Goal: Task Accomplishment & Management: Manage account settings

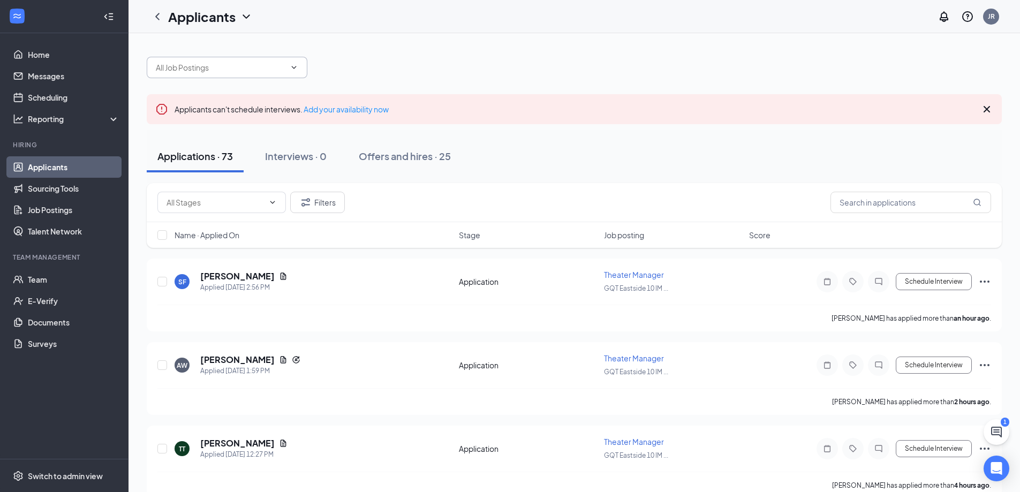
click at [270, 71] on input "text" at bounding box center [221, 68] width 130 height 12
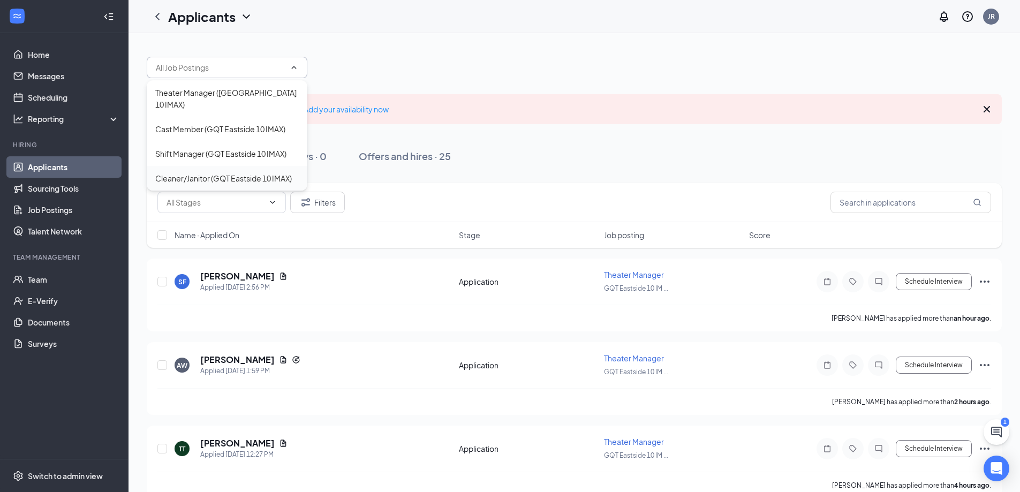
click at [215, 166] on div "Cleaner/Janitor (GQT Eastside 10 IMAX)" at bounding box center [227, 178] width 161 height 25
type input "Cleaner/Janitor (GQT Eastside 10 IMAX)"
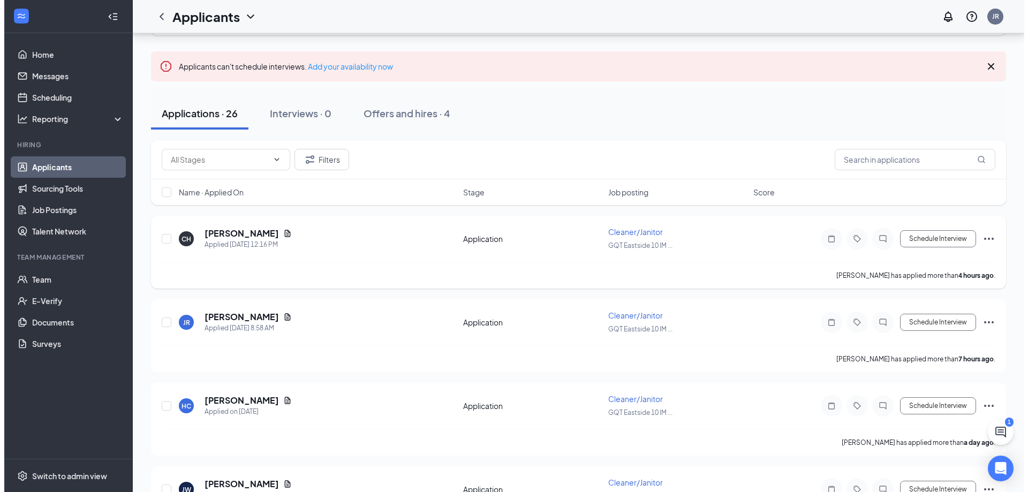
scroll to position [54, 0]
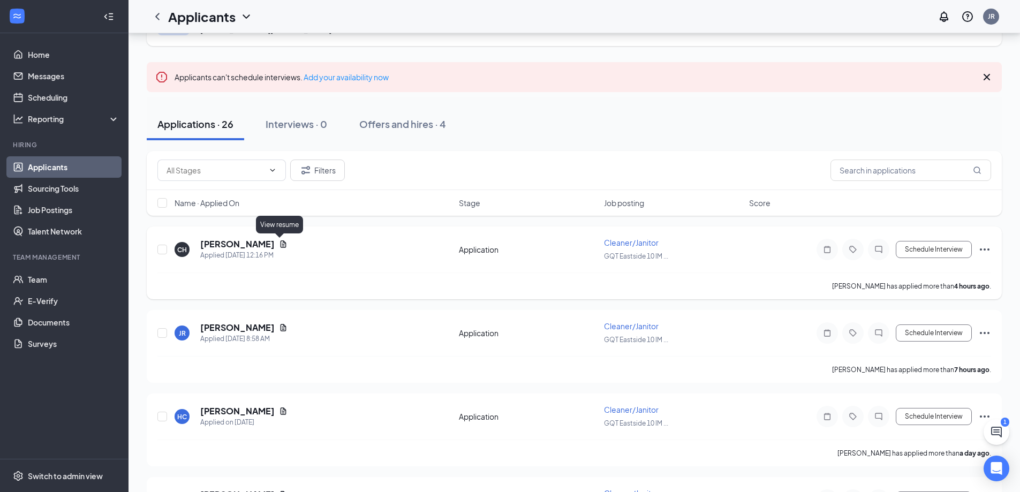
click at [279, 243] on icon "Document" at bounding box center [283, 244] width 9 height 9
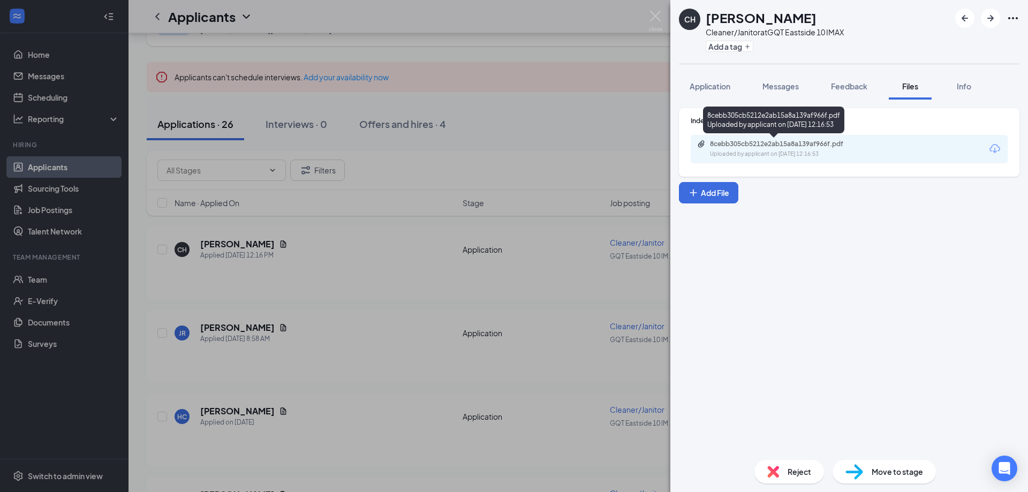
click at [766, 147] on div "8cebb305cb5212e2ab15a8a139af966f.pdf" at bounding box center [785, 144] width 150 height 9
click at [651, 10] on div "CH [PERSON_NAME] Cleaner/Janitor at GQT Eastside 10 IMAX Add a tag Application …" at bounding box center [514, 246] width 1028 height 492
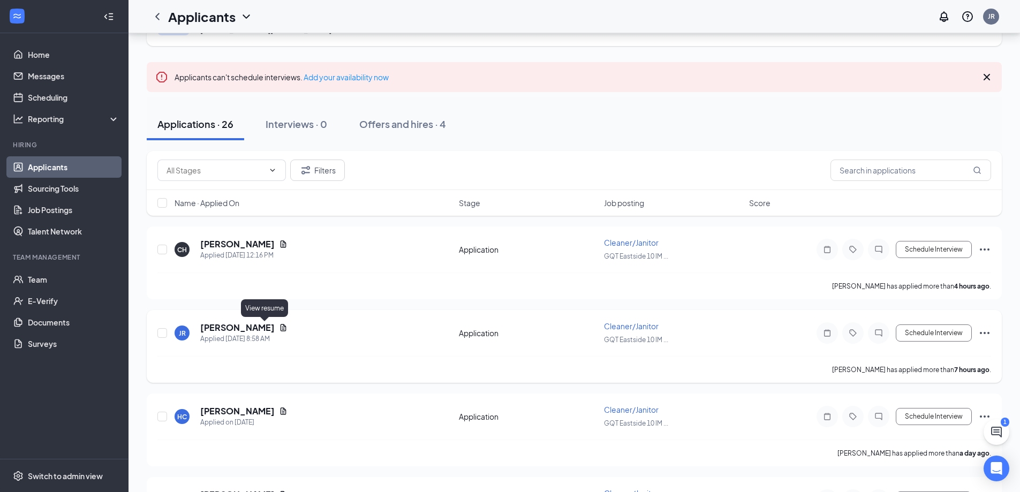
click at [281, 326] on icon "Document" at bounding box center [284, 327] width 6 height 7
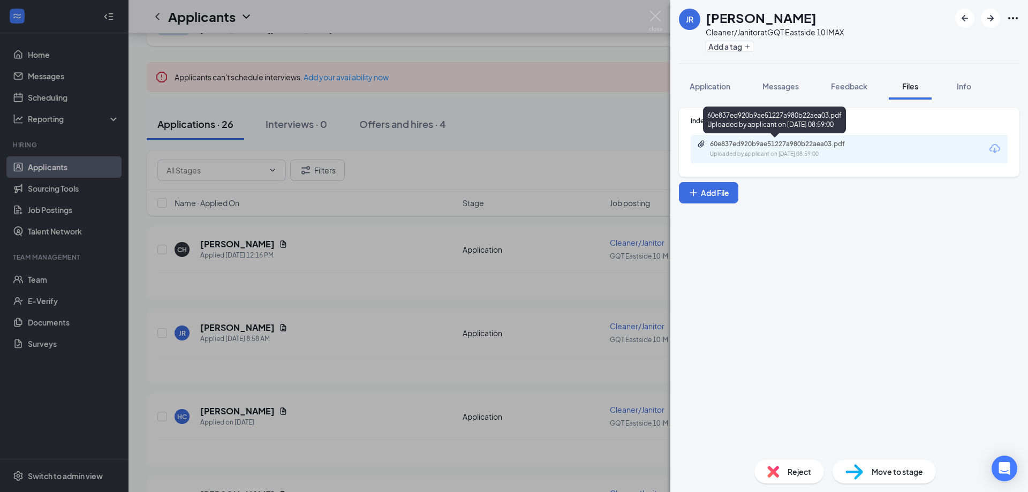
click at [802, 152] on div "Uploaded by applicant on [DATE] 08:59:00" at bounding box center [790, 154] width 161 height 9
click at [651, 16] on img at bounding box center [655, 21] width 13 height 21
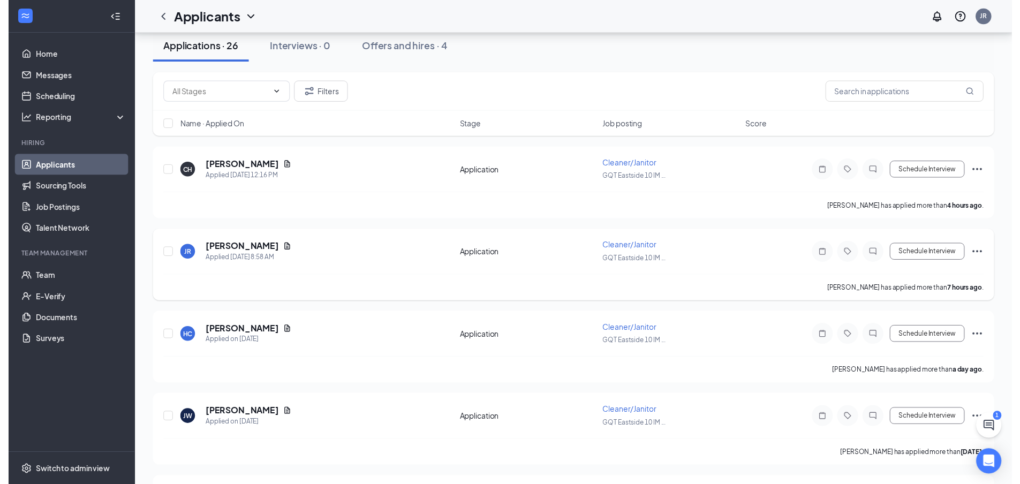
scroll to position [161, 0]
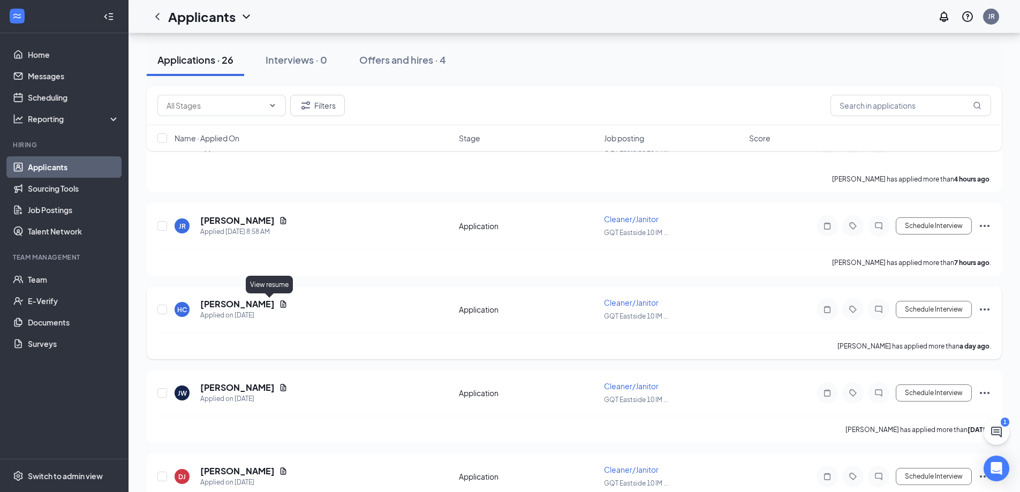
click at [281, 304] on icon "Document" at bounding box center [284, 303] width 6 height 7
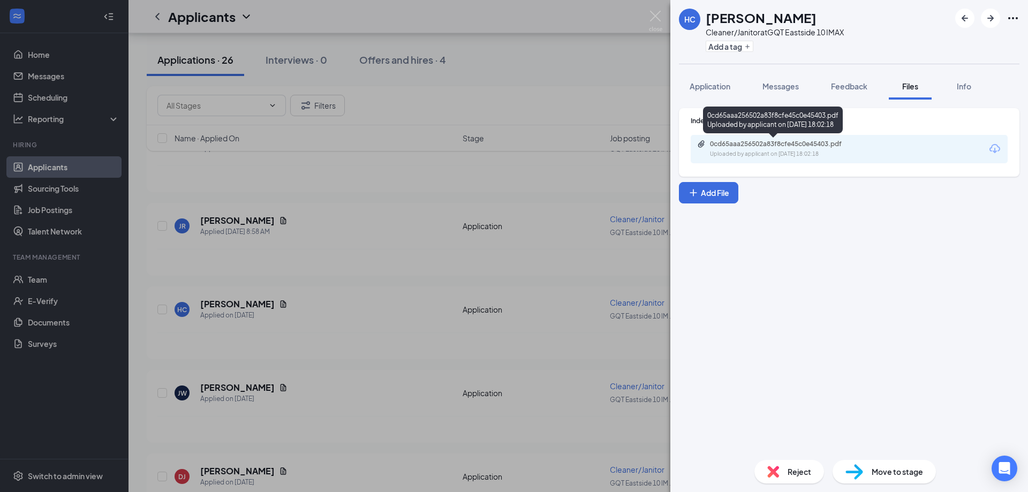
click at [767, 148] on div "0cd65aaa256502a83f8cfe45c0e45403.pdf Uploaded by applicant on [DATE] 18:02:18" at bounding box center [784, 149] width 174 height 19
click at [656, 17] on img at bounding box center [655, 21] width 13 height 21
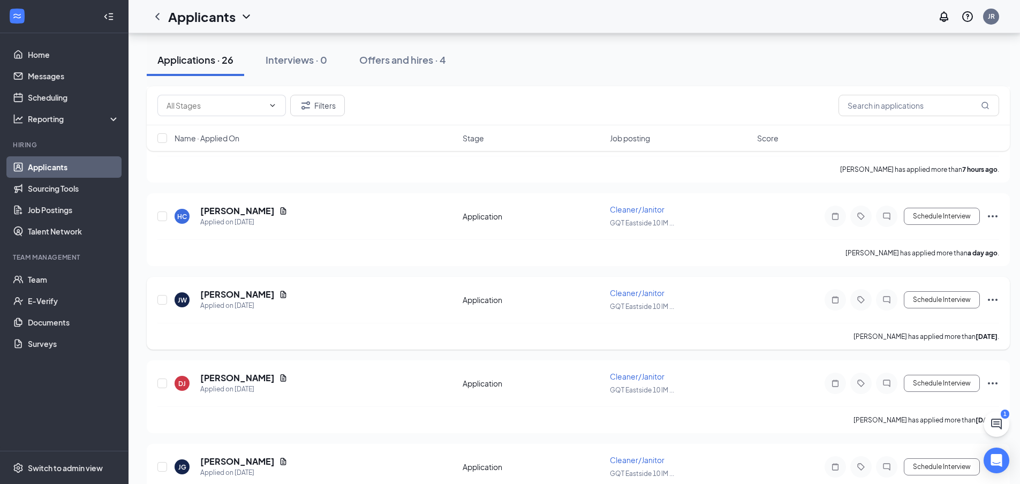
scroll to position [375, 0]
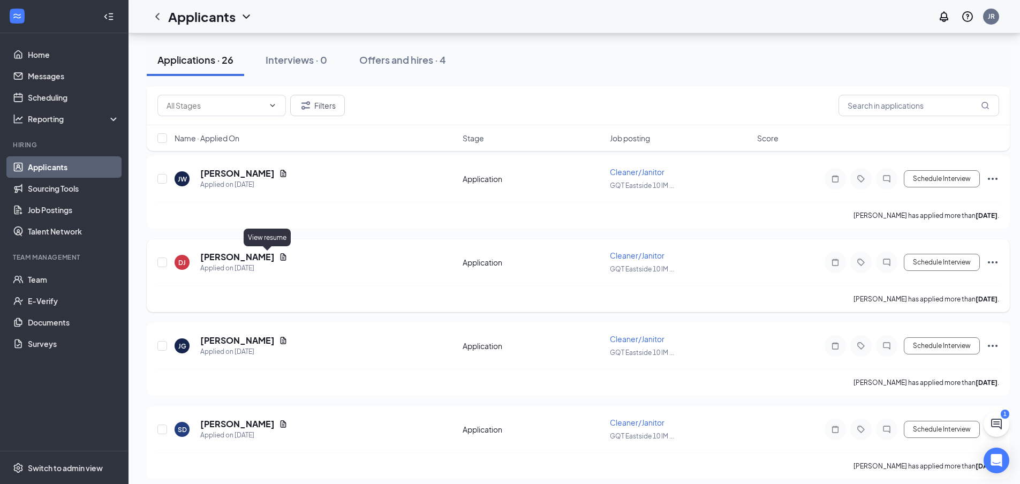
click at [281, 258] on icon "Document" at bounding box center [284, 256] width 6 height 7
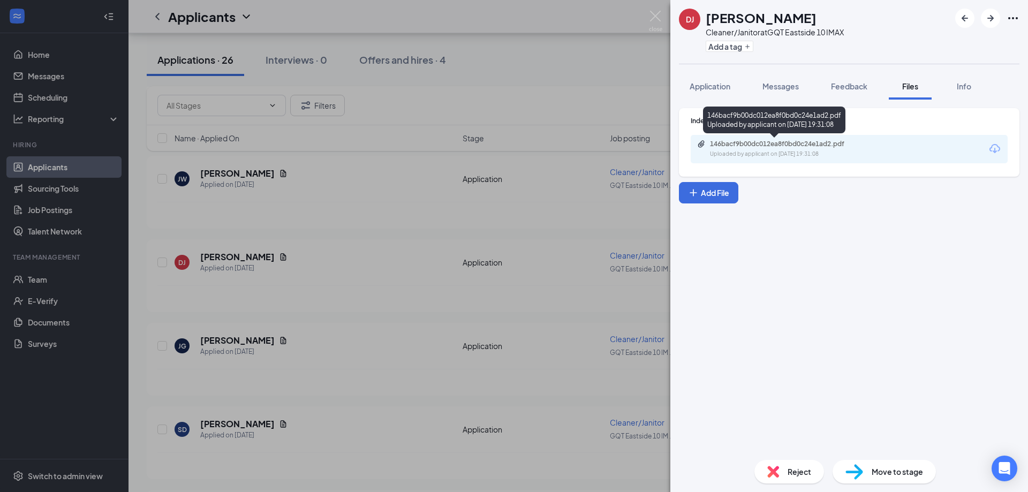
click at [796, 149] on div "146bacf9b00dc012ea8f0bd0c24e1ad2.pdf Uploaded by applicant on [DATE] 19:31:08" at bounding box center [784, 149] width 174 height 19
click at [648, 12] on div "DJ [PERSON_NAME] Cleaner/Janitor at GQT Eastside 10 IMAX Add a tag Application …" at bounding box center [514, 246] width 1028 height 492
click at [653, 16] on div "Applicants JR" at bounding box center [579, 16] width 900 height 33
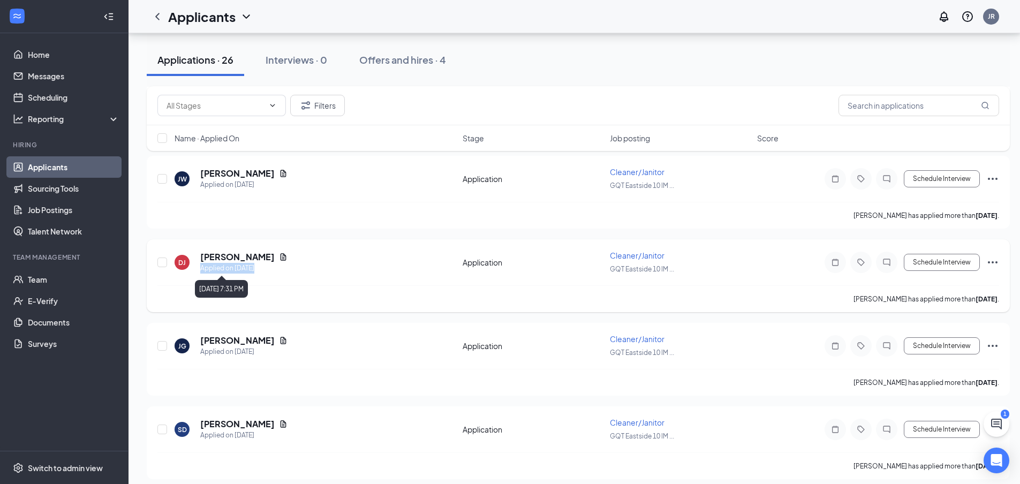
drag, startPoint x: 239, startPoint y: 269, endPoint x: 269, endPoint y: 269, distance: 29.5
click at [269, 269] on div "Applied on [DATE]" at bounding box center [243, 268] width 87 height 11
click at [255, 342] on div "[PERSON_NAME]" at bounding box center [243, 341] width 87 height 12
click at [279, 340] on icon "Document" at bounding box center [283, 340] width 9 height 9
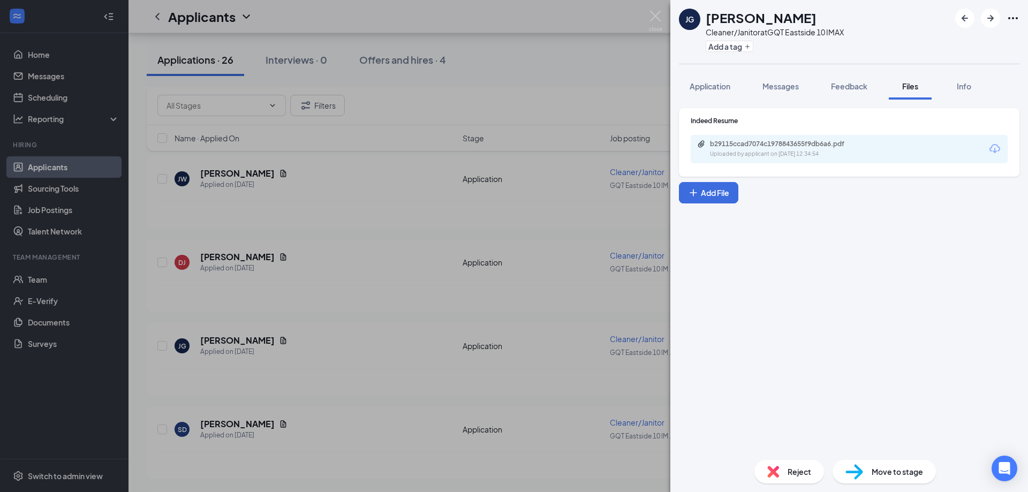
click at [772, 150] on div "Uploaded by applicant on [DATE] 12:34:54" at bounding box center [790, 154] width 161 height 9
click at [663, 20] on div "JG [PERSON_NAME] Cleaner/Janitor at GQT Eastside 10 IMAX Add a tag Application …" at bounding box center [514, 246] width 1028 height 492
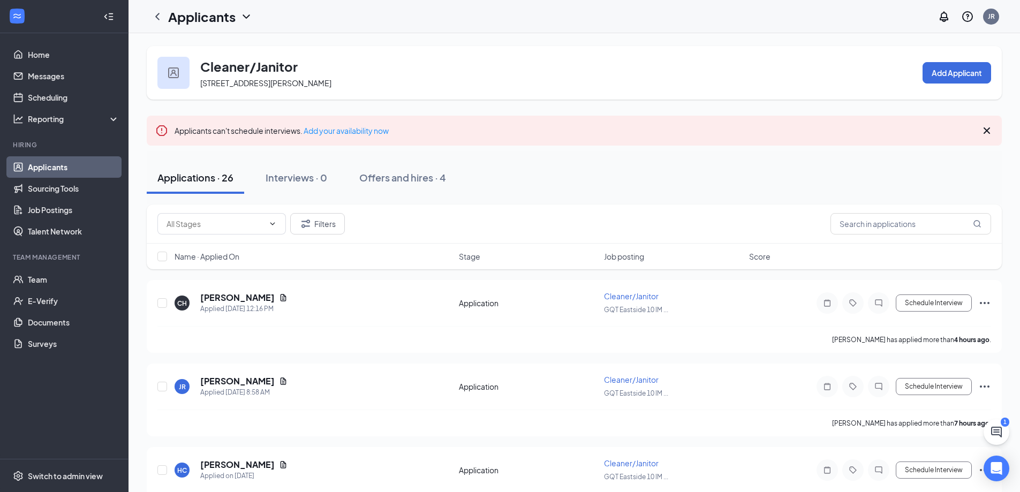
click at [212, 21] on h1 "Applicants" at bounding box center [201, 16] width 67 height 18
click at [157, 14] on icon "ChevronLeft" at bounding box center [157, 16] width 4 height 7
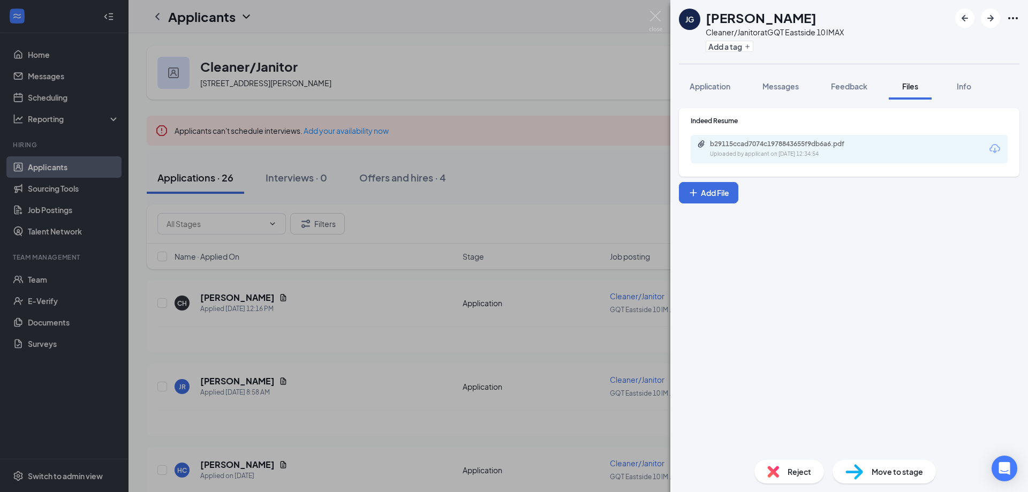
click at [659, 14] on img at bounding box center [655, 21] width 13 height 21
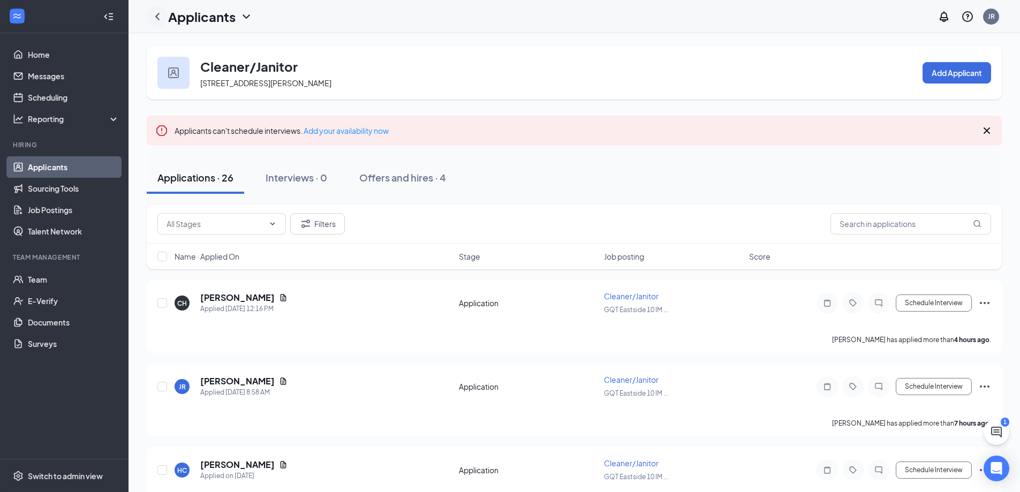
click at [160, 17] on icon "ChevronLeft" at bounding box center [157, 16] width 13 height 13
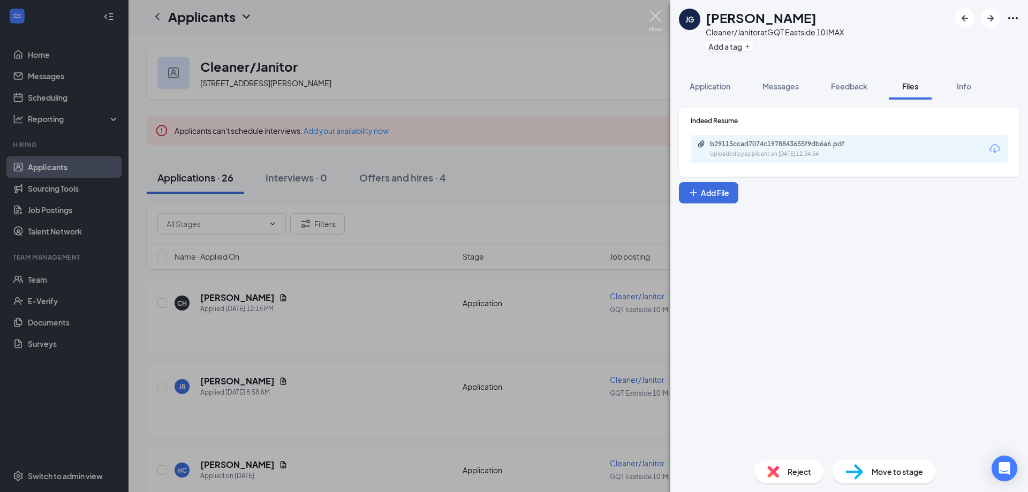
click at [652, 20] on img at bounding box center [655, 21] width 13 height 21
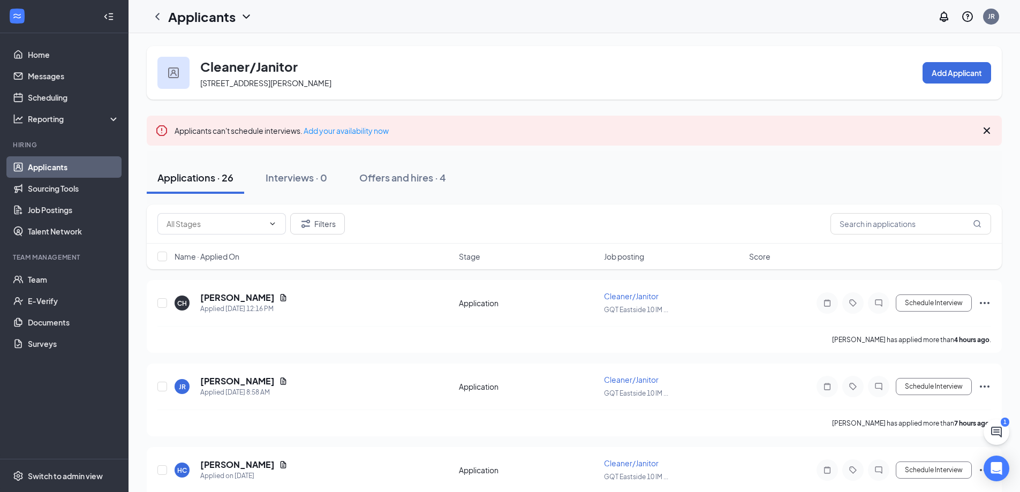
click at [43, 172] on link "Applicants" at bounding box center [74, 166] width 92 height 21
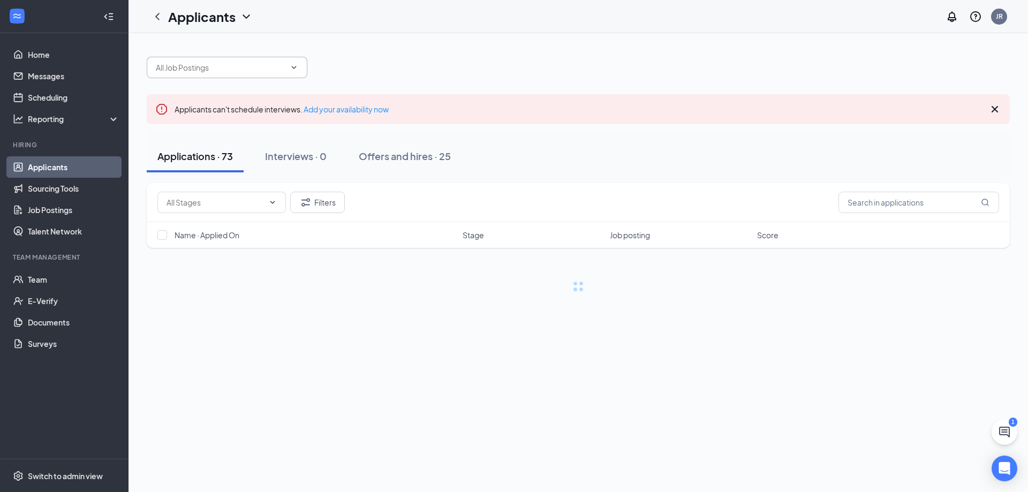
click at [238, 68] on input "text" at bounding box center [221, 68] width 130 height 12
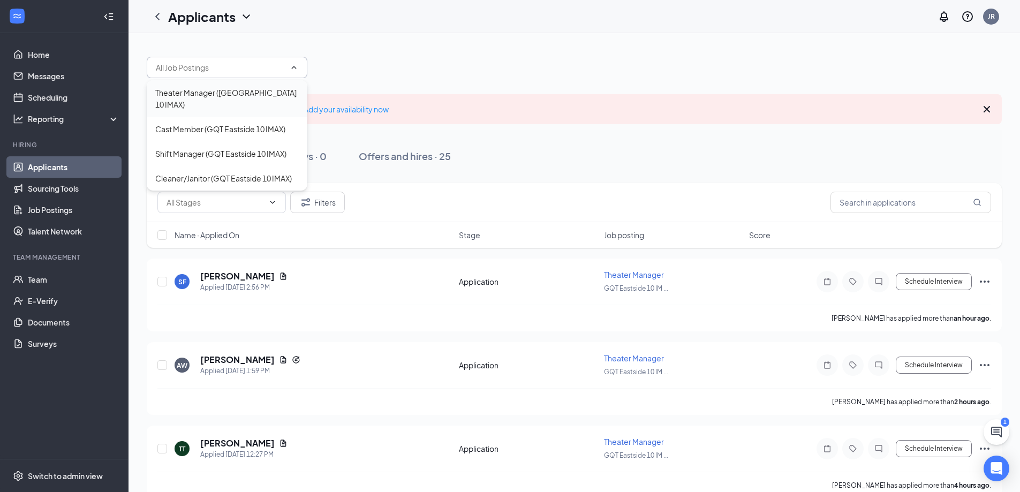
click at [227, 94] on div "Theater Manager ([GEOGRAPHIC_DATA] 10 IMAX)" at bounding box center [227, 99] width 144 height 24
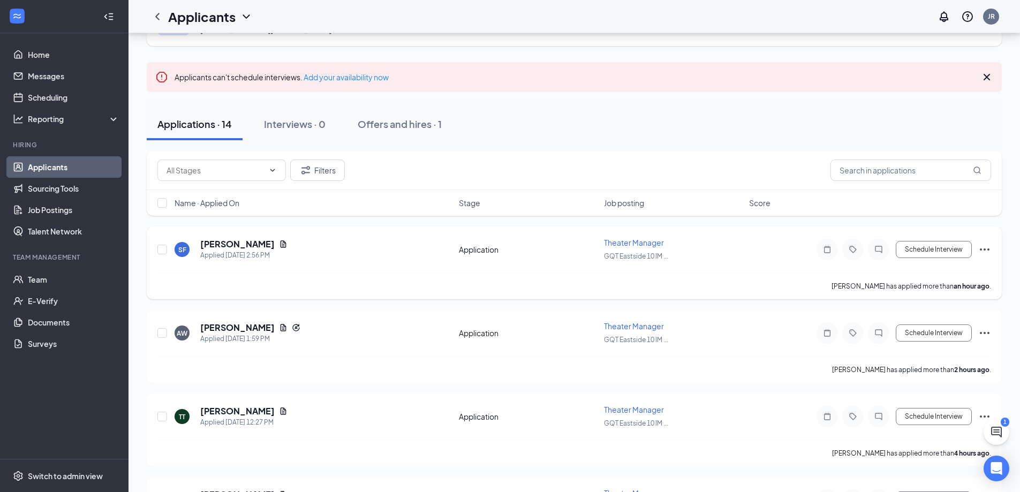
scroll to position [107, 0]
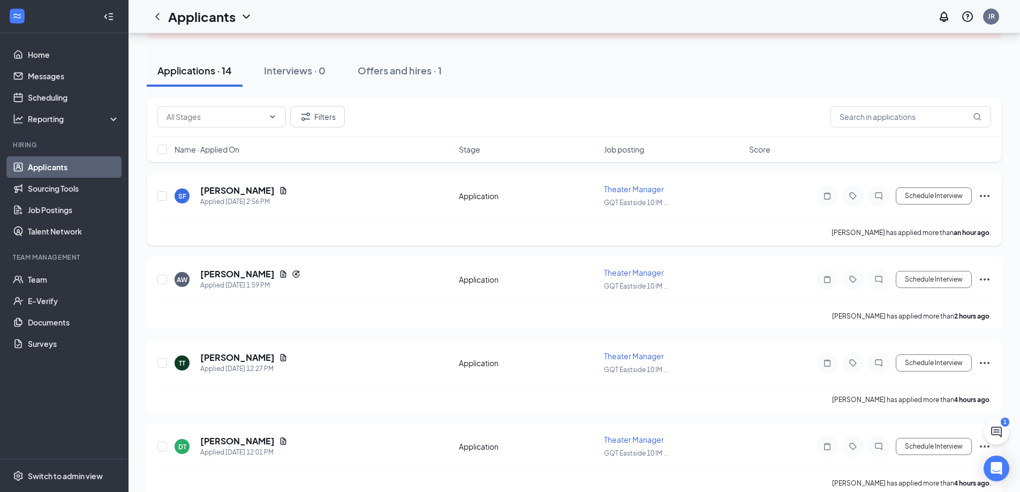
click at [267, 192] on div "[PERSON_NAME]" at bounding box center [243, 191] width 87 height 12
click at [279, 192] on icon "Document" at bounding box center [283, 190] width 9 height 9
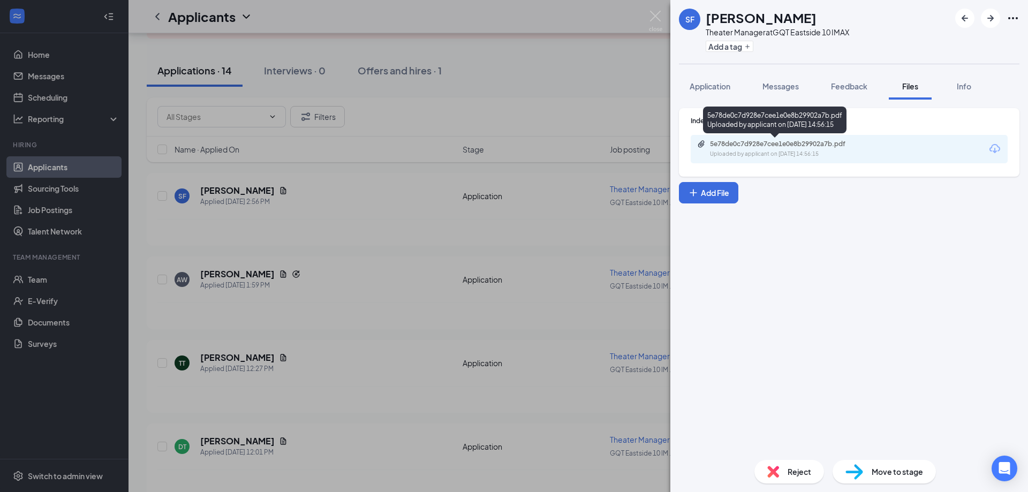
click at [836, 148] on div "5e78de0c7d928e7cee1e0e8b29902a7b.pdf Uploaded by applicant on [DATE] 14:56:15" at bounding box center [784, 149] width 174 height 19
click at [659, 20] on img at bounding box center [655, 21] width 13 height 21
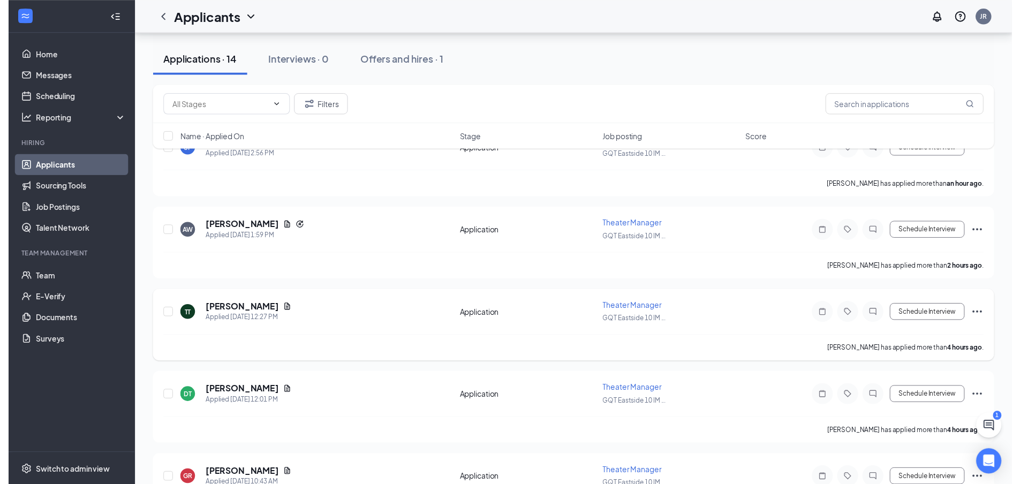
scroll to position [161, 0]
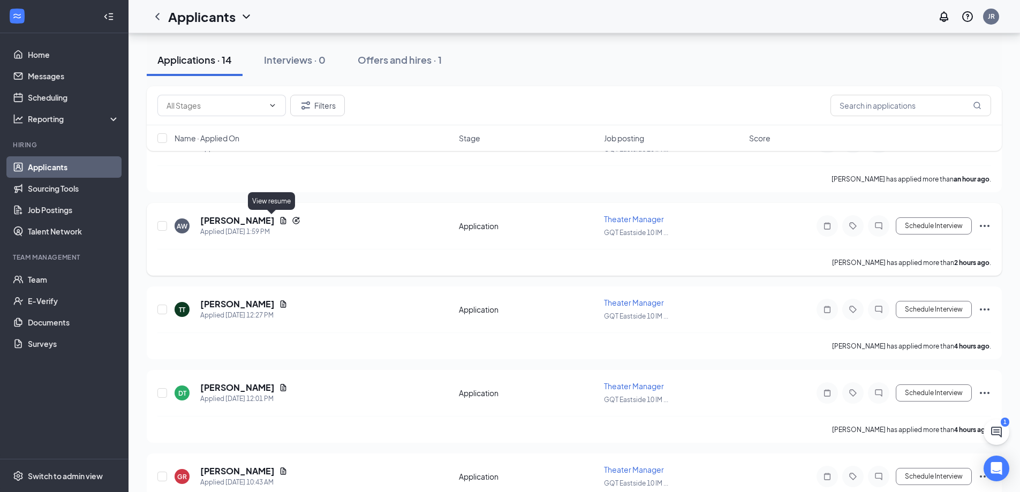
click at [281, 221] on icon "Document" at bounding box center [284, 220] width 6 height 7
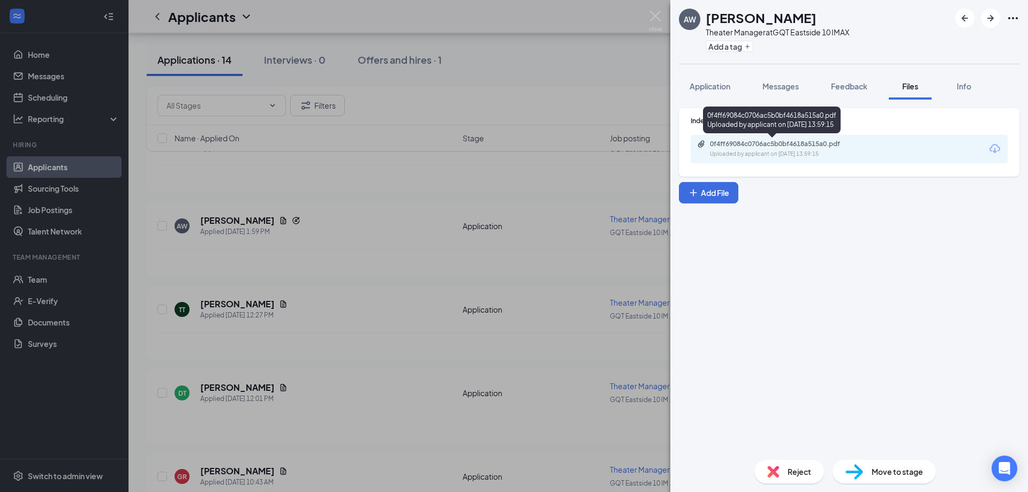
click at [764, 149] on div "0f4ff69084c0706ac5b0bf4618a515a0.pdf Uploaded by applicant on [DATE] 13:59:15" at bounding box center [784, 149] width 174 height 19
click at [648, 14] on div "AW [PERSON_NAME] Theater Manager at [GEOGRAPHIC_DATA] 10 IMAX Add a tag Applica…" at bounding box center [514, 246] width 1028 height 492
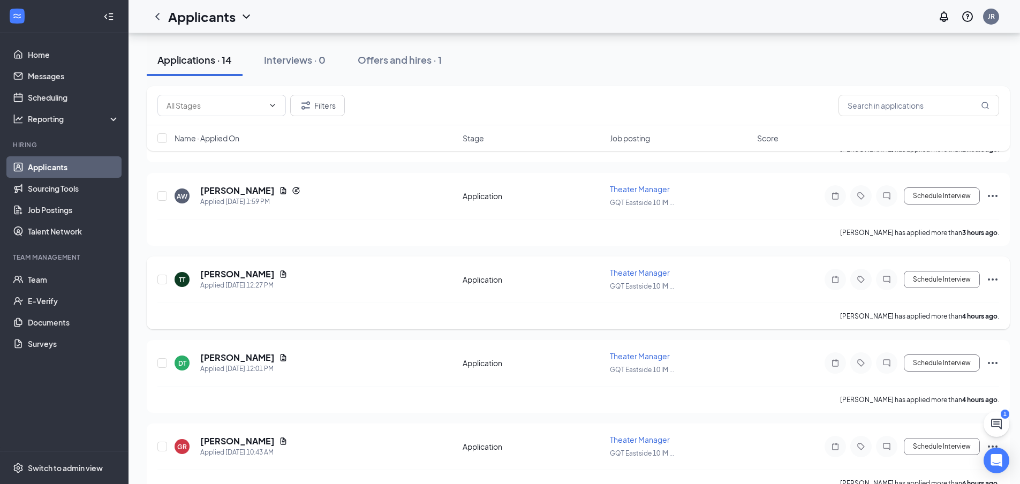
scroll to position [214, 0]
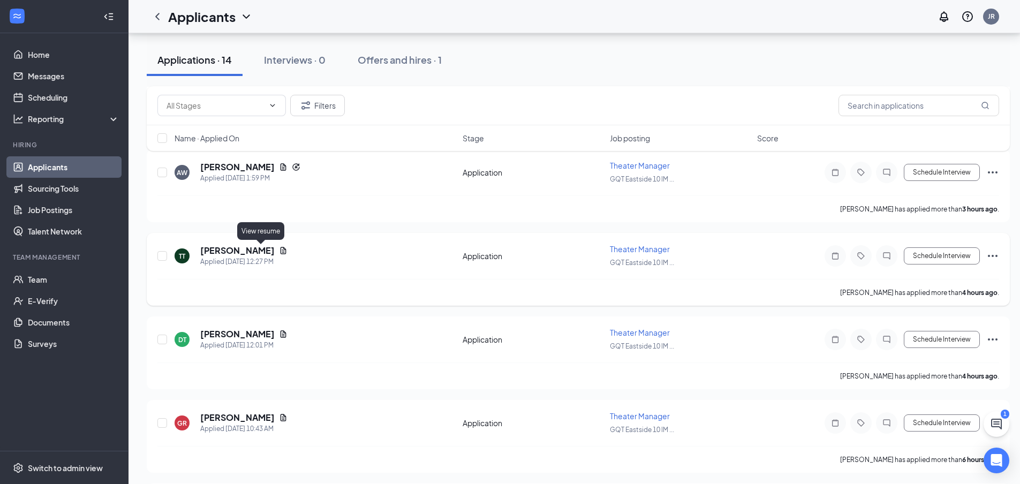
click at [279, 250] on icon "Document" at bounding box center [283, 250] width 9 height 9
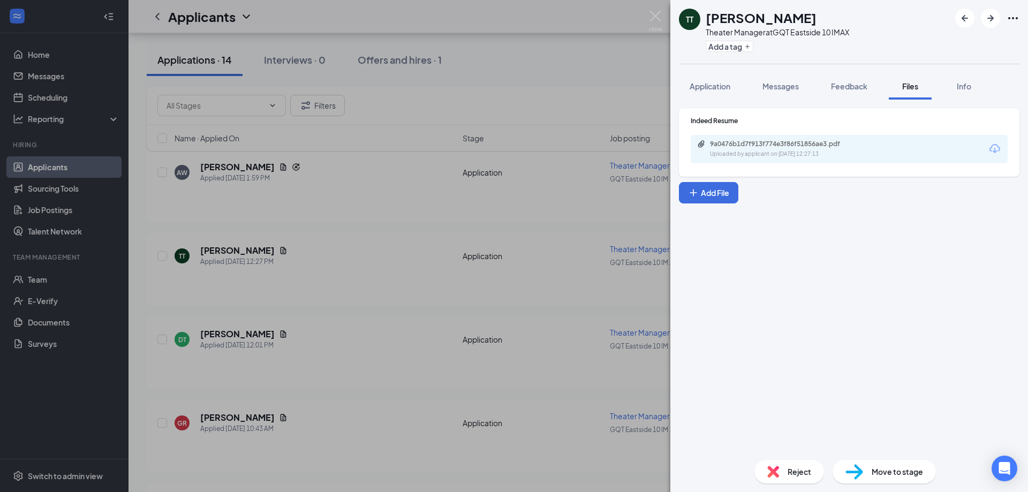
click at [648, 16] on div "TT [PERSON_NAME] Theater Manager at [GEOGRAPHIC_DATA] 10 IMAX Add a tag Applica…" at bounding box center [514, 246] width 1028 height 492
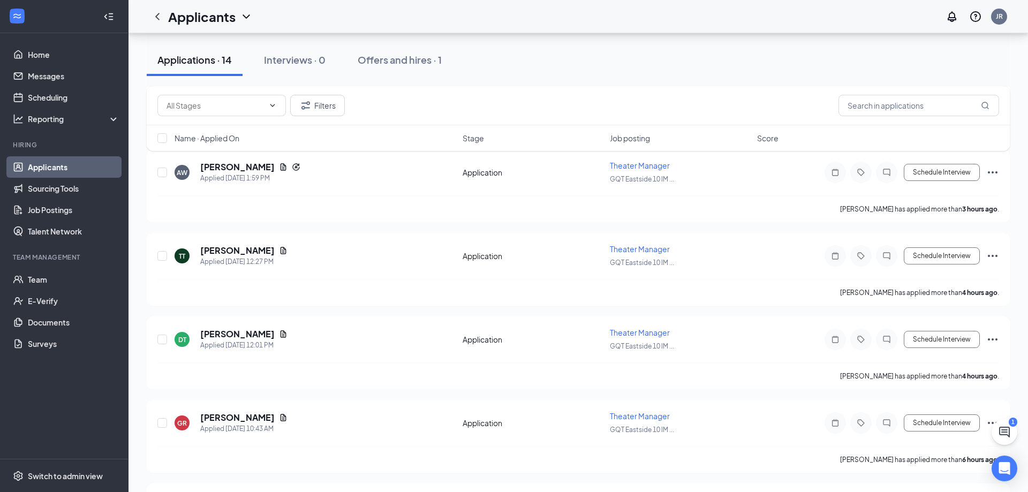
click at [652, 16] on div "Applicants JR" at bounding box center [579, 16] width 900 height 33
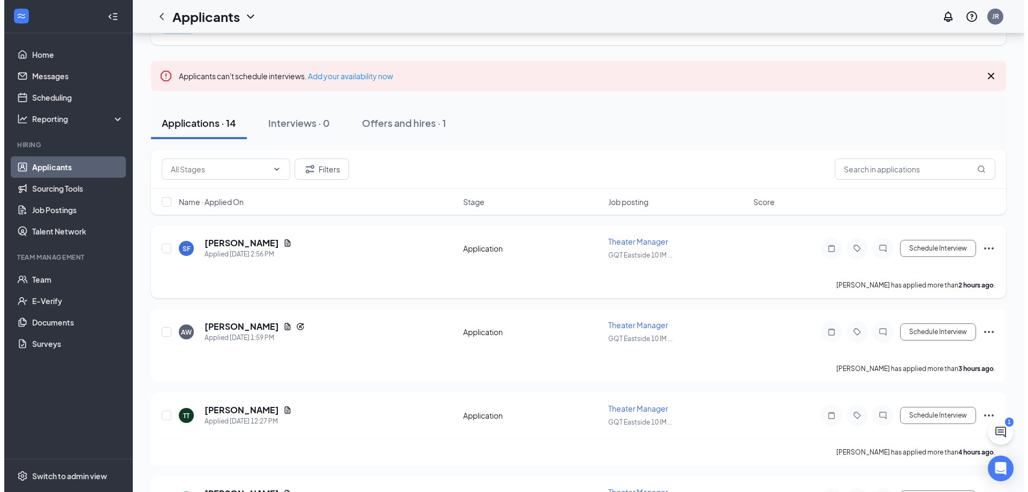
scroll to position [54, 0]
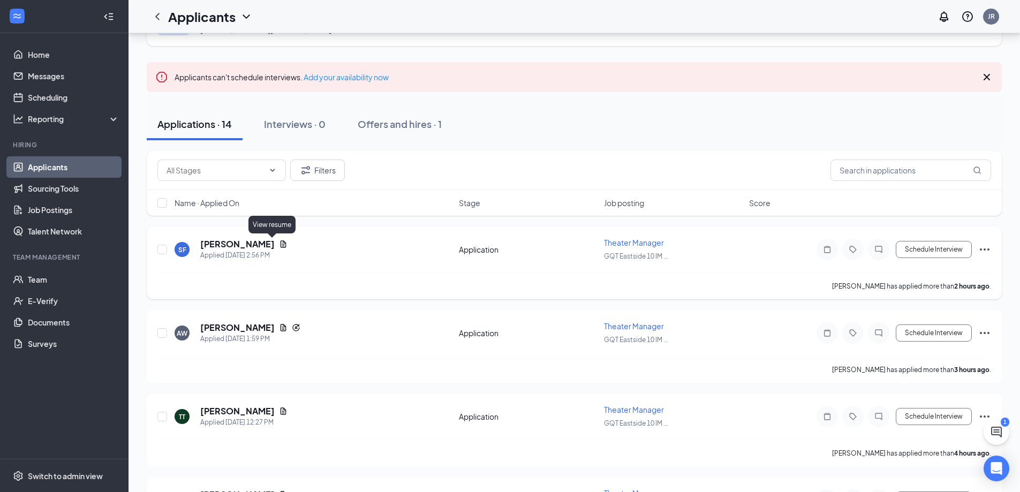
click at [281, 243] on icon "Document" at bounding box center [284, 243] width 6 height 7
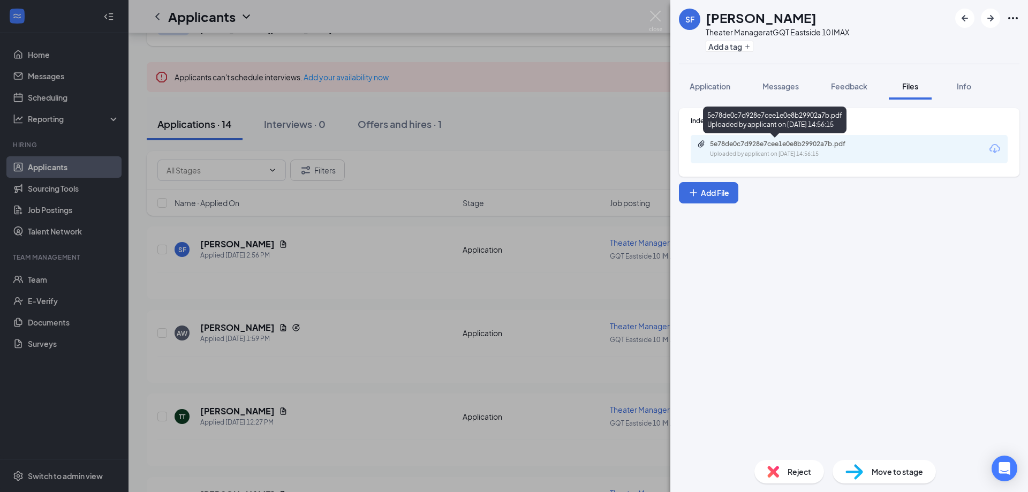
click at [791, 150] on div "Uploaded by applicant on [DATE] 14:56:15" at bounding box center [790, 154] width 161 height 9
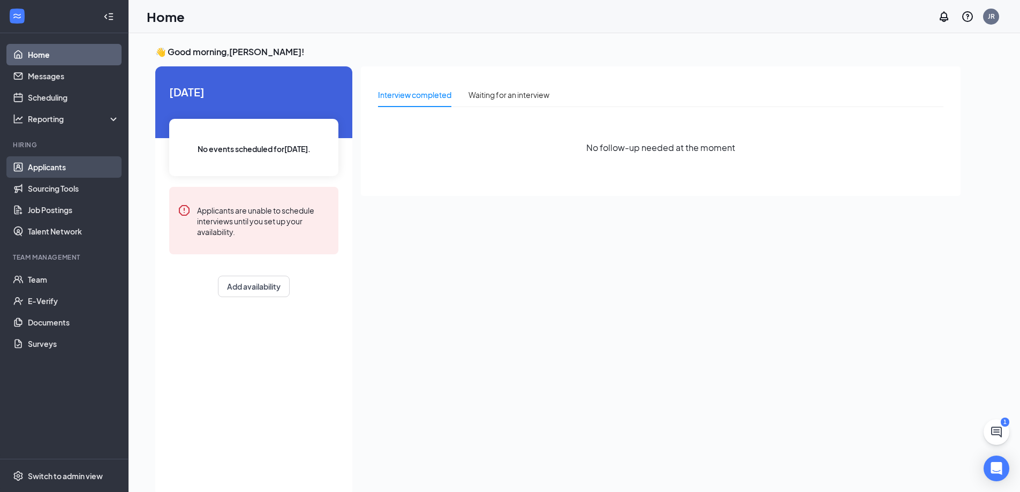
click at [59, 170] on link "Applicants" at bounding box center [74, 166] width 92 height 21
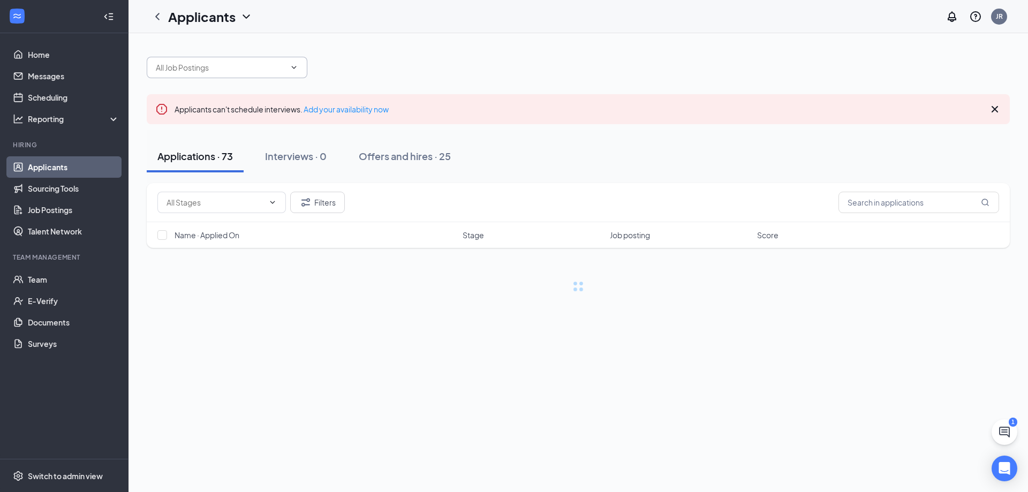
click at [192, 61] on span at bounding box center [227, 67] width 161 height 21
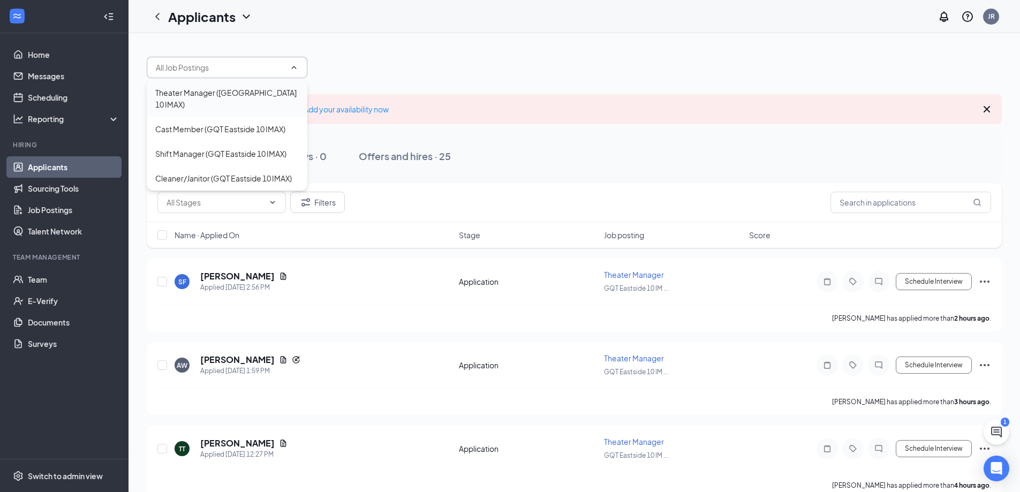
drag, startPoint x: 230, startPoint y: 89, endPoint x: 235, endPoint y: 87, distance: 6.0
click at [229, 92] on div "Theater Manager ([GEOGRAPHIC_DATA] 10 IMAX)" at bounding box center [227, 99] width 144 height 24
type input "Theater Manager ([GEOGRAPHIC_DATA] 10 IMAX)"
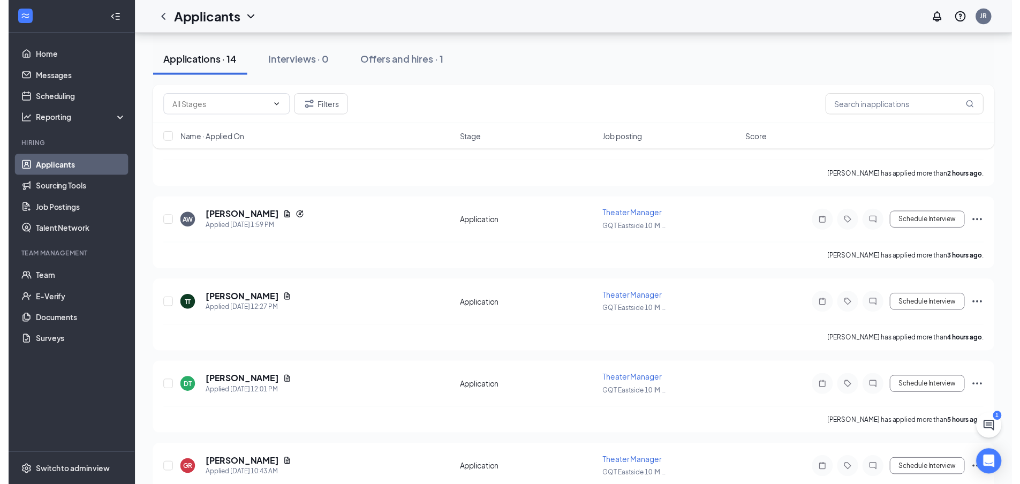
scroll to position [161, 0]
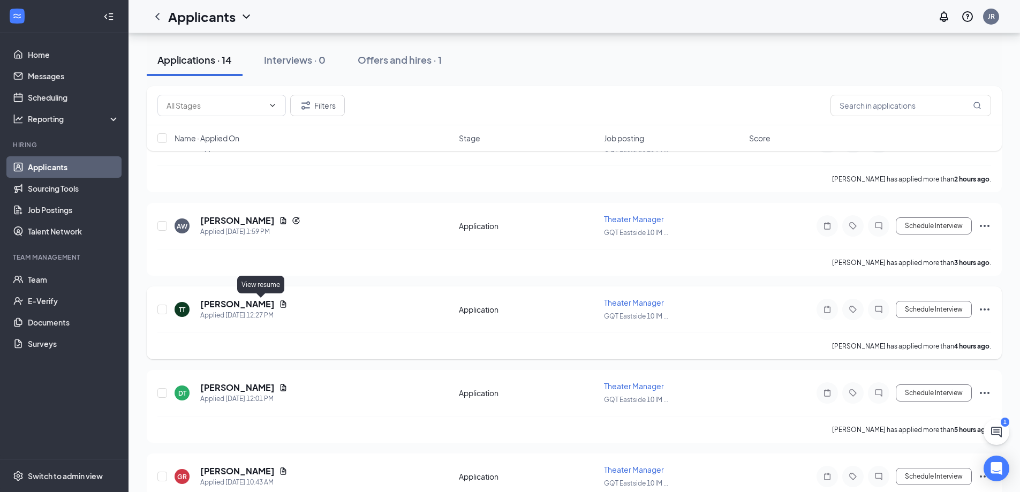
click at [281, 303] on icon "Document" at bounding box center [284, 303] width 6 height 7
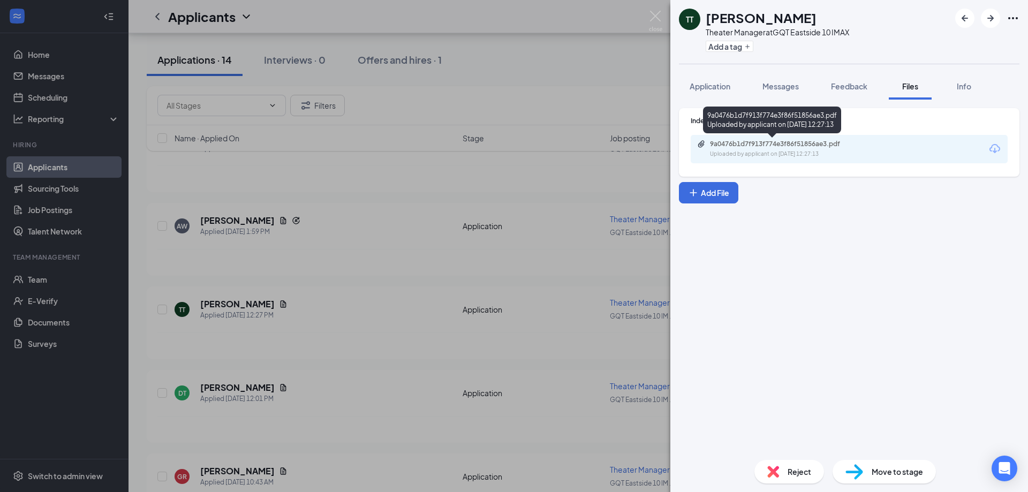
click at [780, 148] on div "9a0476b1d7f913f774e3f86f51856ae3.pdf Uploaded by applicant on Aug 26, 2025 at 1…" at bounding box center [784, 149] width 174 height 19
click at [655, 14] on img at bounding box center [655, 21] width 13 height 21
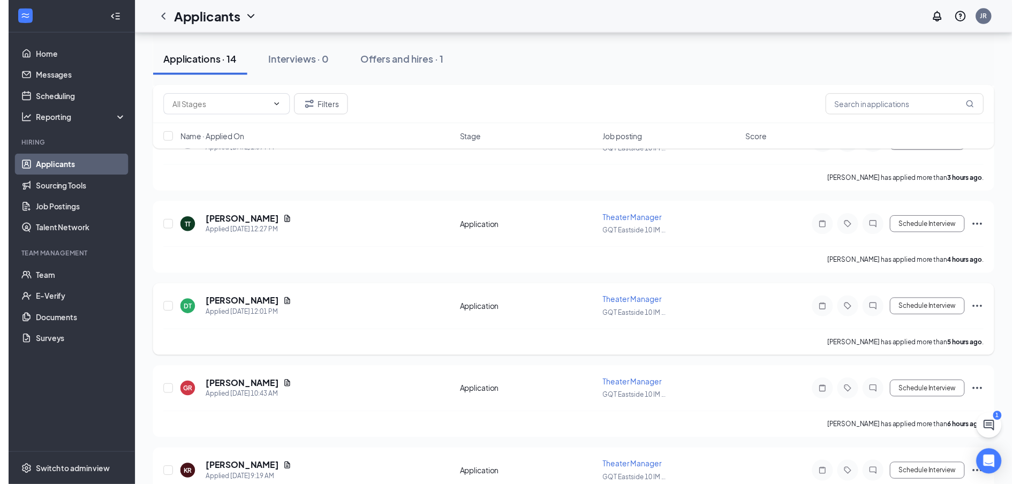
scroll to position [268, 0]
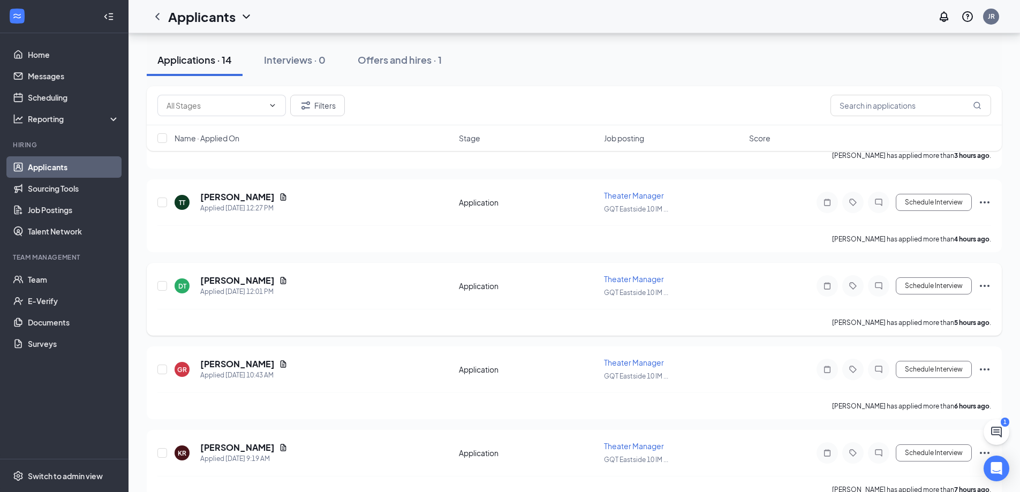
click at [266, 285] on div "[PERSON_NAME]" at bounding box center [243, 281] width 87 height 12
click at [281, 282] on icon "Document" at bounding box center [284, 280] width 6 height 7
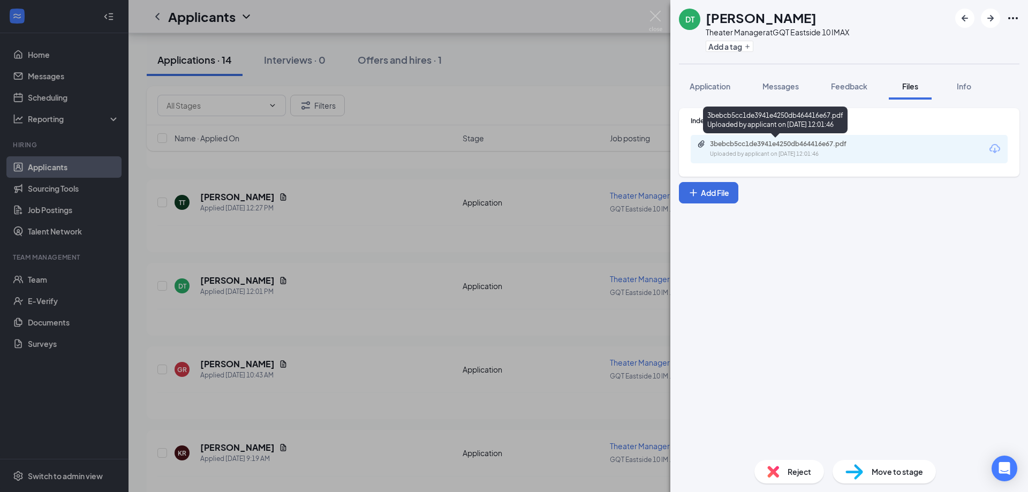
click at [774, 152] on div "Uploaded by applicant on Aug 26, 2025 at 12:01:46" at bounding box center [790, 154] width 161 height 9
click at [655, 18] on img at bounding box center [655, 21] width 13 height 21
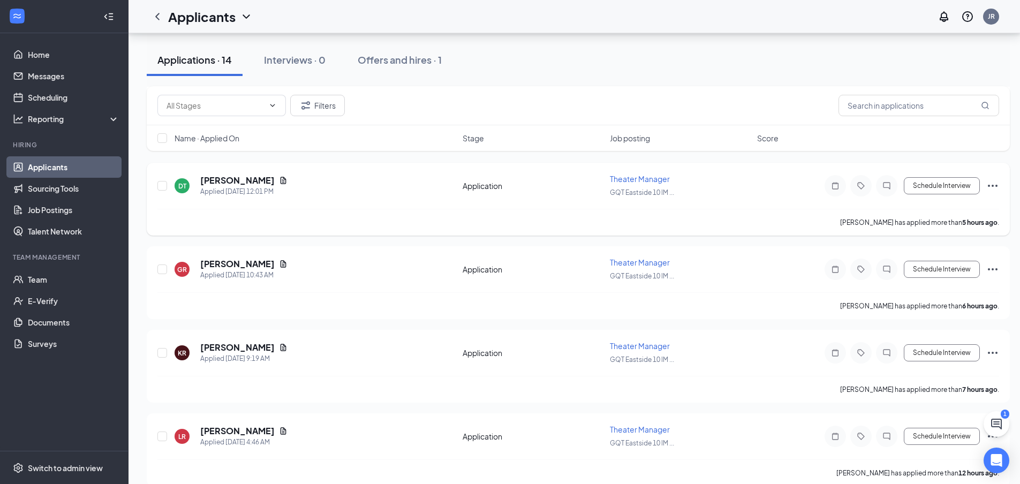
scroll to position [375, 0]
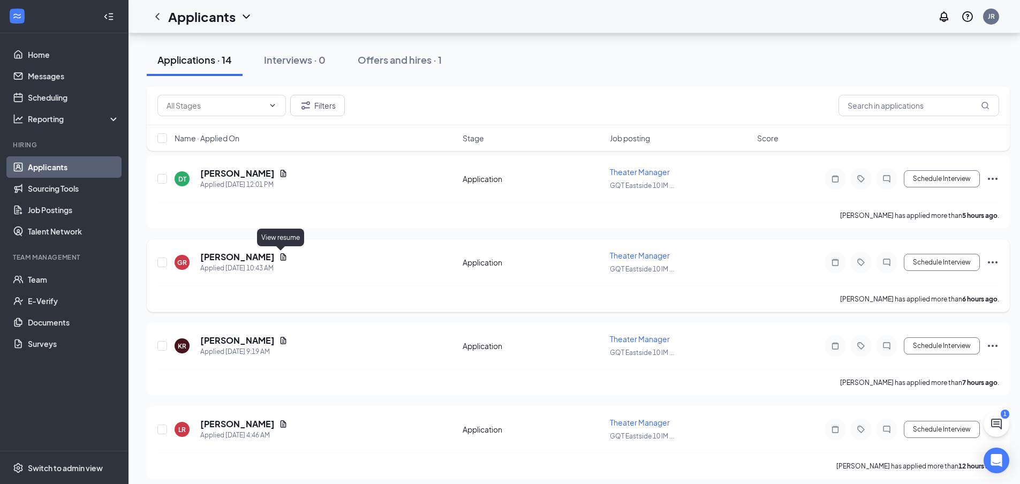
click at [281, 258] on icon "Document" at bounding box center [284, 256] width 6 height 7
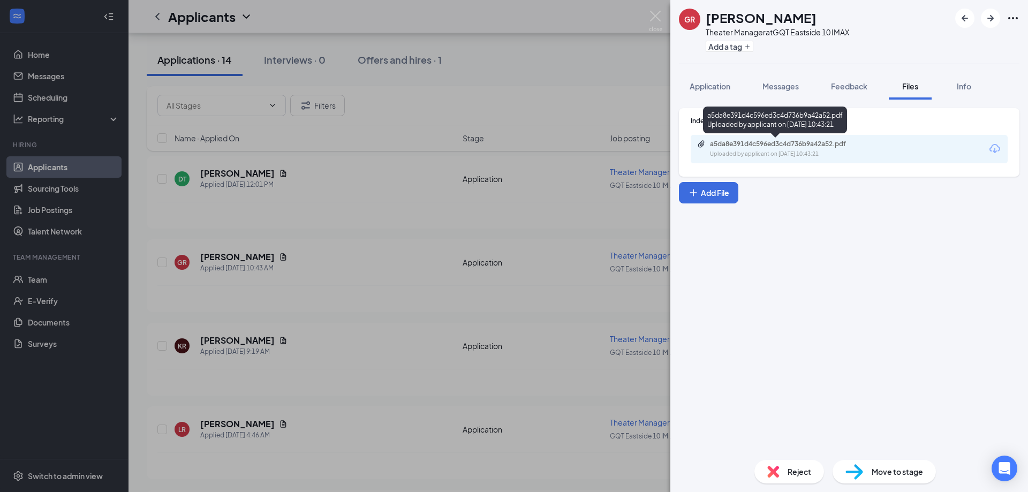
click at [737, 157] on div "Uploaded by applicant on Aug 26, 2025 at 10:43:21" at bounding box center [790, 154] width 161 height 9
click at [654, 16] on img at bounding box center [655, 21] width 13 height 21
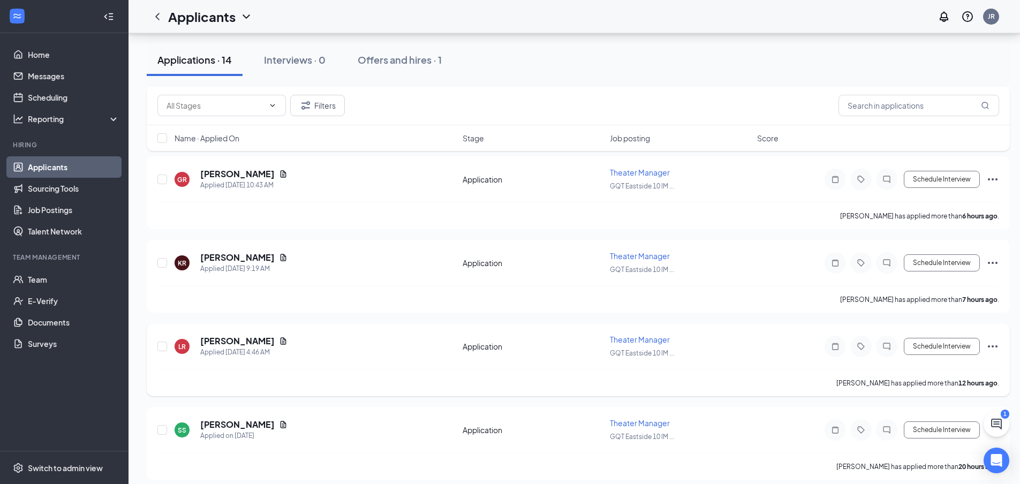
scroll to position [482, 0]
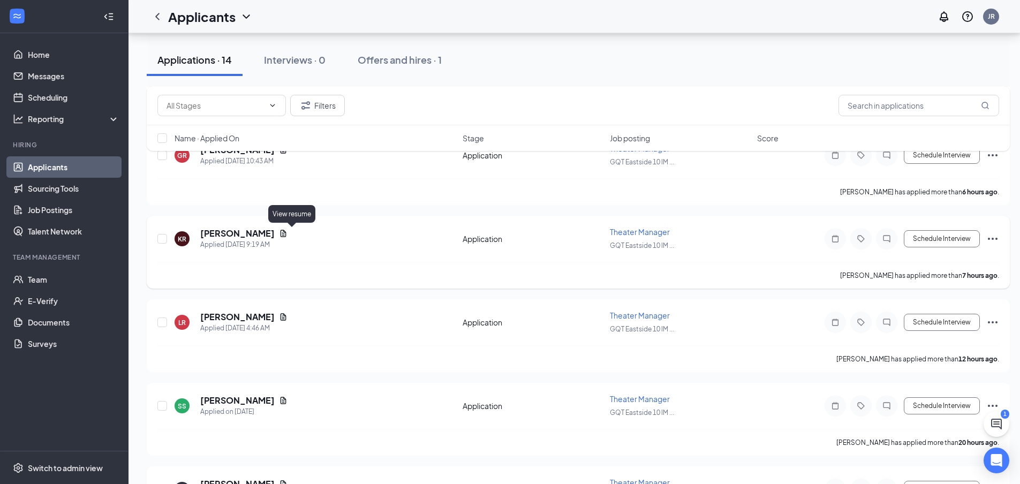
click at [288, 233] on icon "Document" at bounding box center [283, 233] width 9 height 9
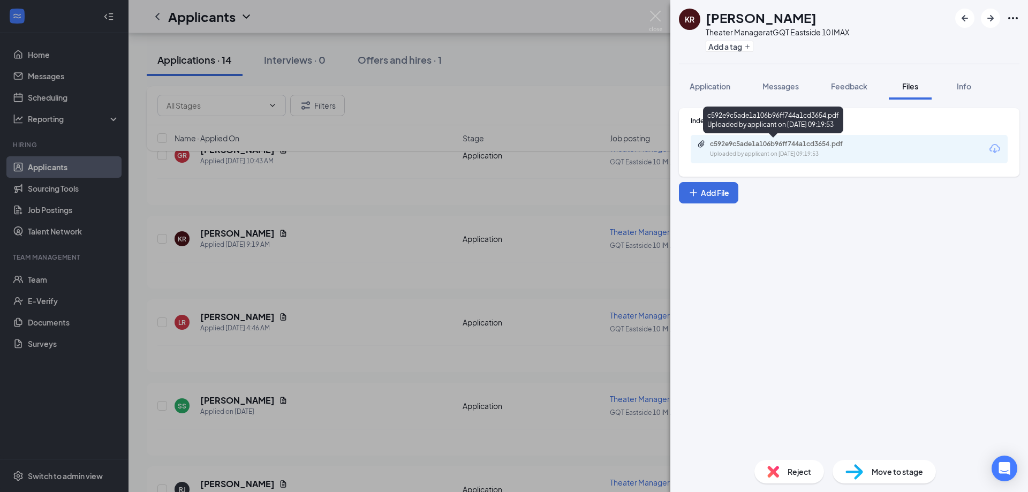
click at [858, 149] on div "c592e9c5ade1a106b96ff744a1cd3654.pdf Uploaded by applicant on Aug 26, 2025 at 0…" at bounding box center [784, 149] width 174 height 19
click at [660, 22] on img at bounding box center [655, 21] width 13 height 21
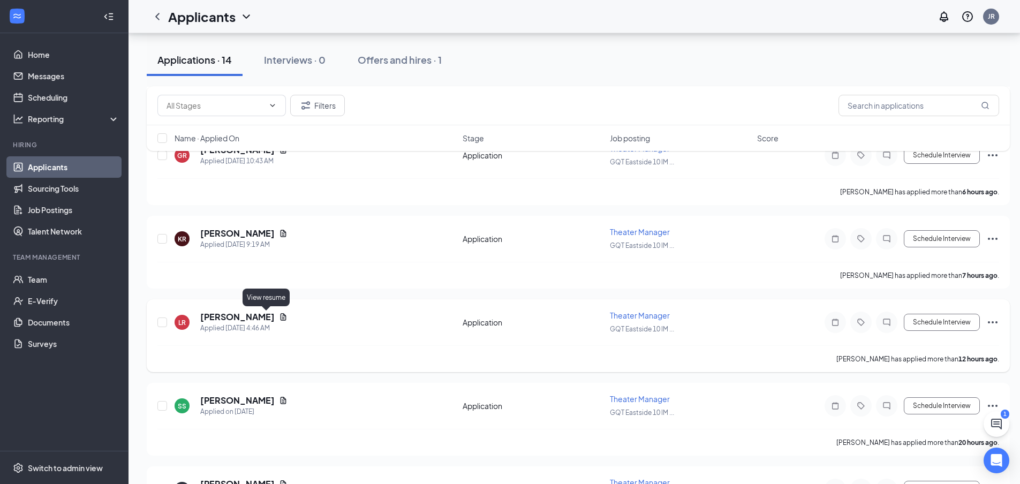
click at [281, 316] on icon "Document" at bounding box center [284, 316] width 6 height 7
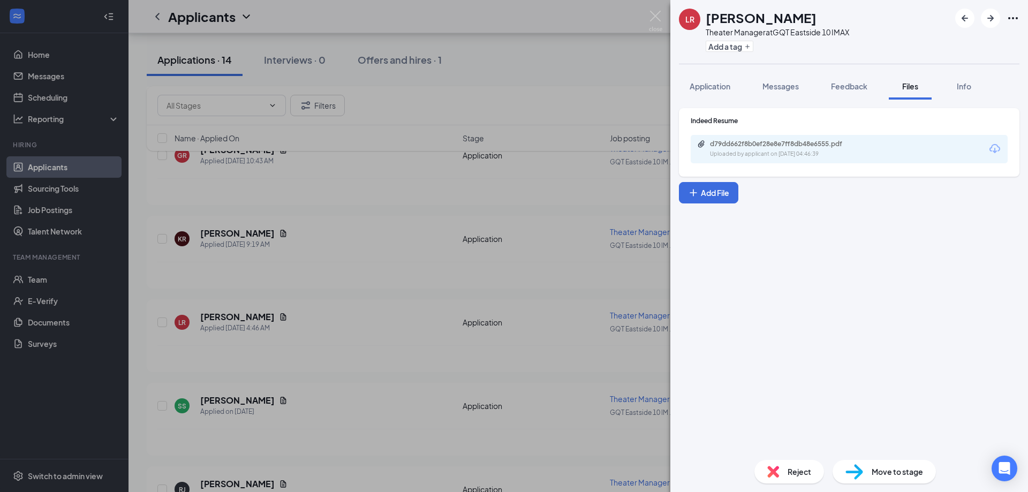
click at [755, 162] on div "d79dd662f8b0ef28e8e7ff8db48e6555.pdf Uploaded by applicant on Aug 26, 2025 at 0…" at bounding box center [849, 149] width 317 height 28
click at [759, 148] on div "d79dd662f8b0ef28e8e7ff8db48e6555.pdf Uploaded by applicant on Aug 26, 2025 at 0…" at bounding box center [784, 149] width 174 height 19
click at [654, 18] on img at bounding box center [655, 21] width 13 height 21
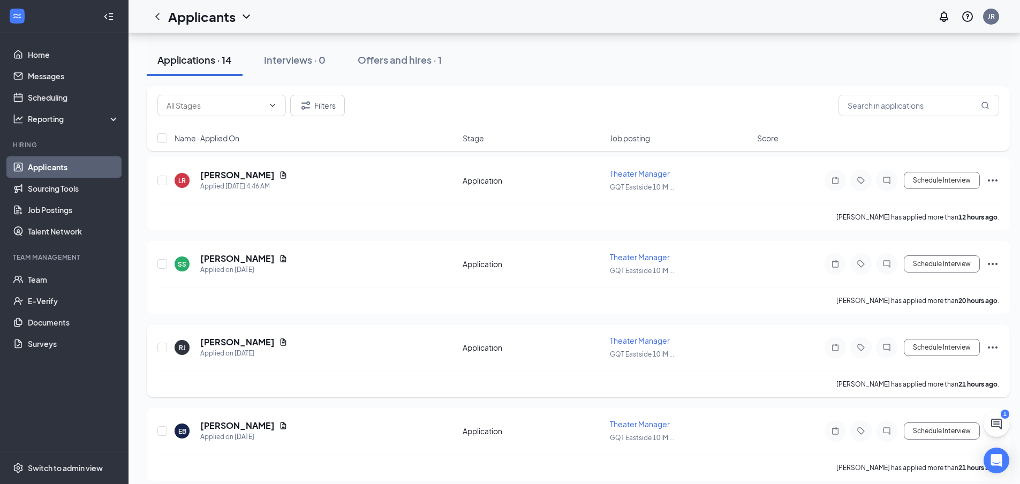
scroll to position [643, 0]
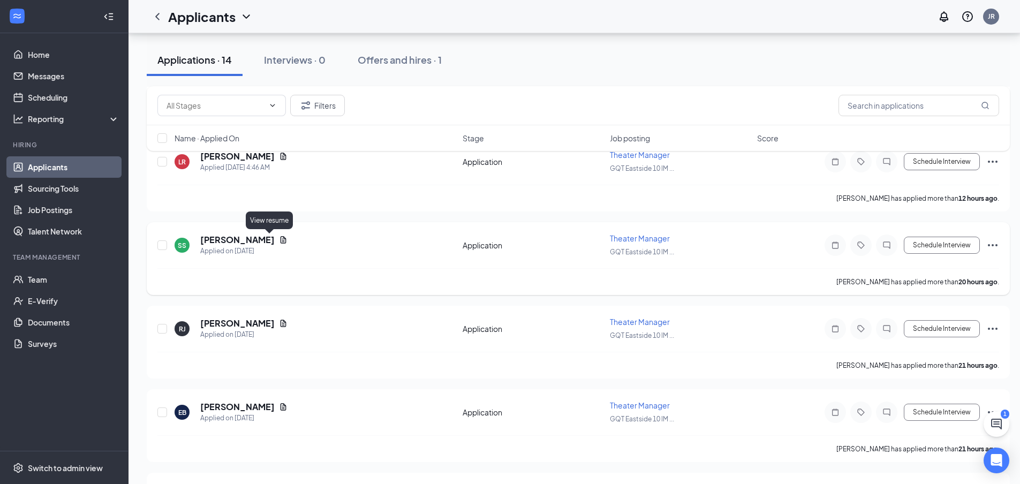
click at [279, 241] on icon "Document" at bounding box center [283, 240] width 9 height 9
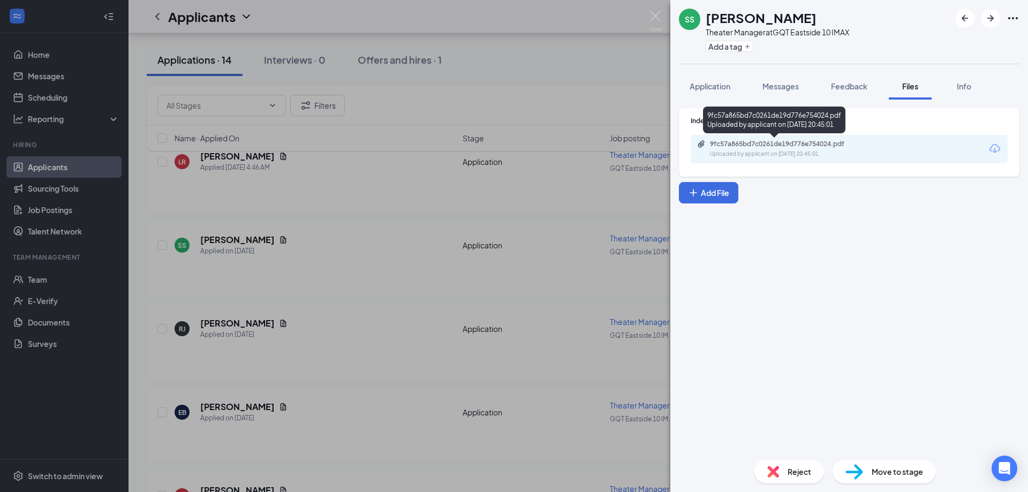
click at [790, 146] on div "9fc57a865bd7c0261de19d776e754024.pdf" at bounding box center [785, 144] width 150 height 9
click at [650, 16] on img at bounding box center [655, 21] width 13 height 21
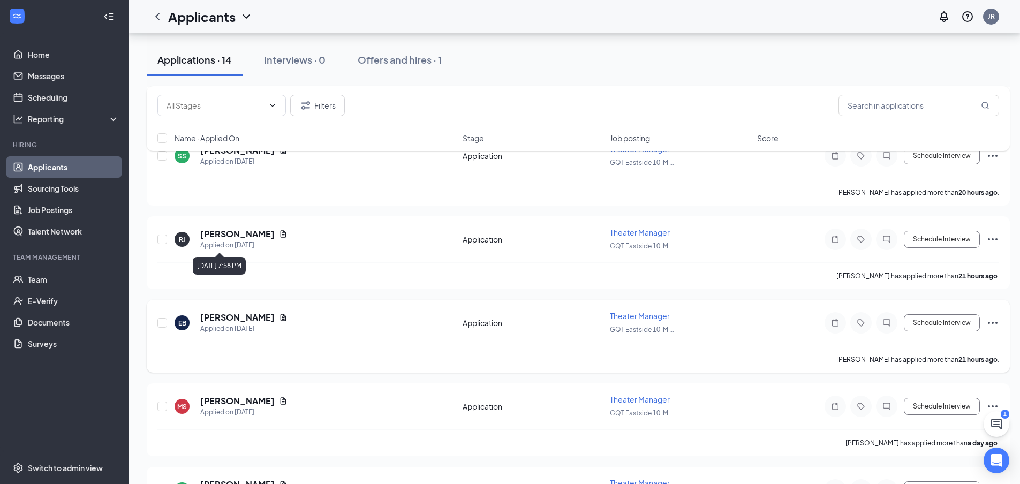
scroll to position [750, 0]
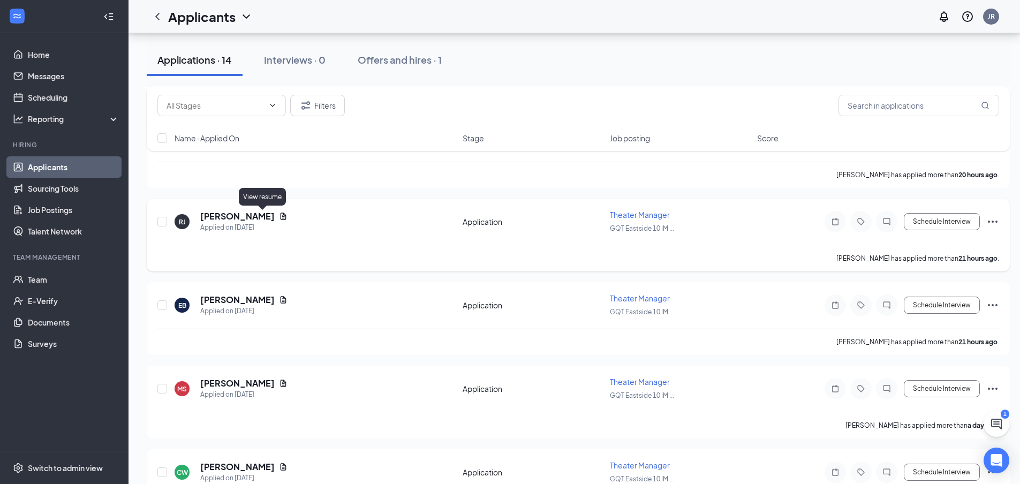
click at [281, 215] on icon "Document" at bounding box center [284, 216] width 6 height 7
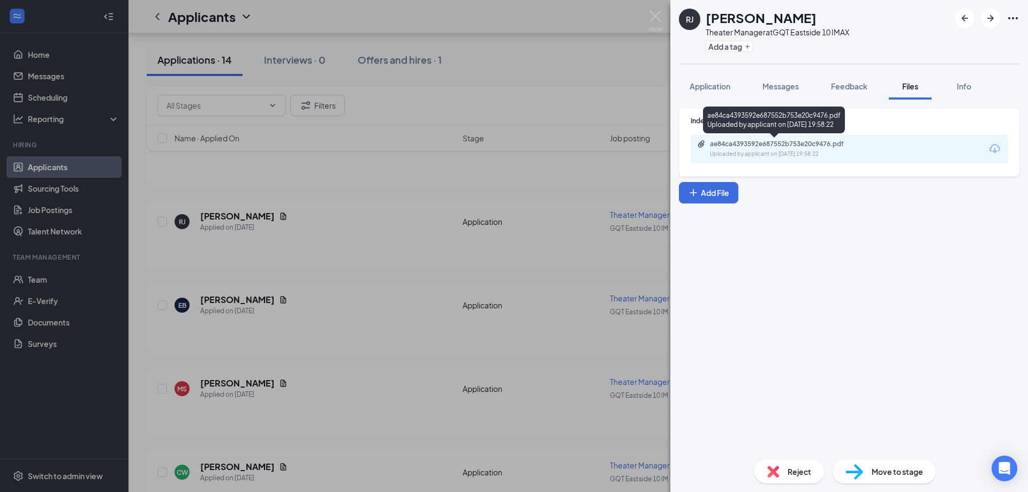
click at [812, 146] on div "ae84ca4393592e687552b753e20c9476.pdf" at bounding box center [785, 144] width 150 height 9
click at [652, 15] on img at bounding box center [655, 21] width 13 height 21
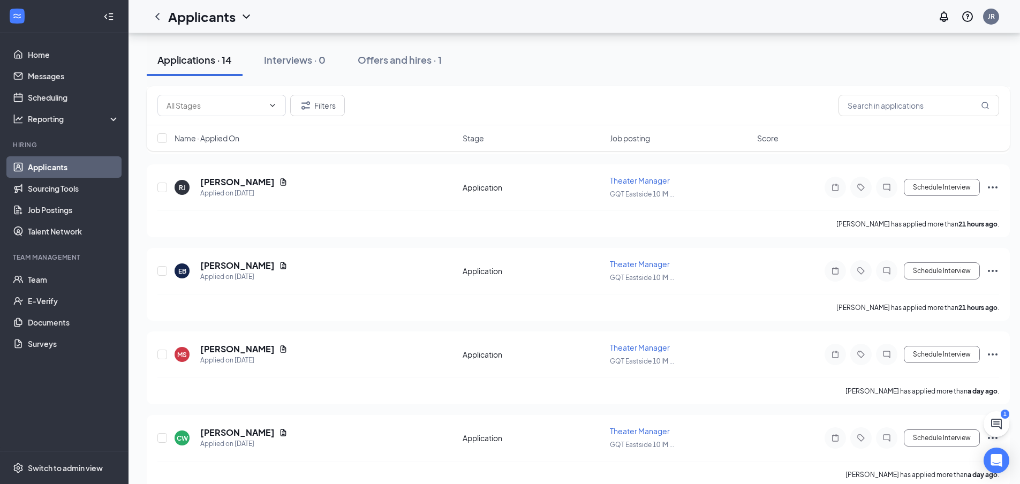
scroll to position [803, 0]
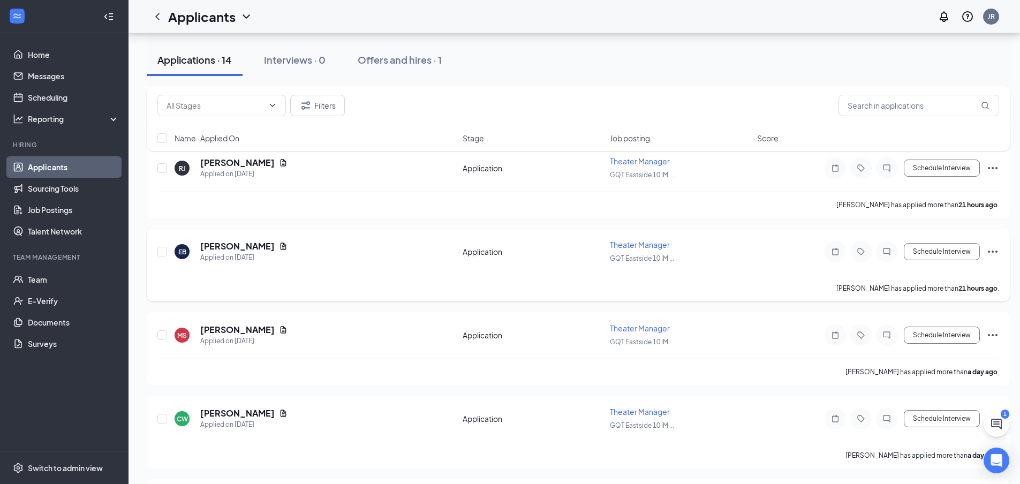
click at [259, 246] on div "[PERSON_NAME]" at bounding box center [243, 246] width 87 height 12
click at [279, 246] on icon "Document" at bounding box center [283, 246] width 9 height 9
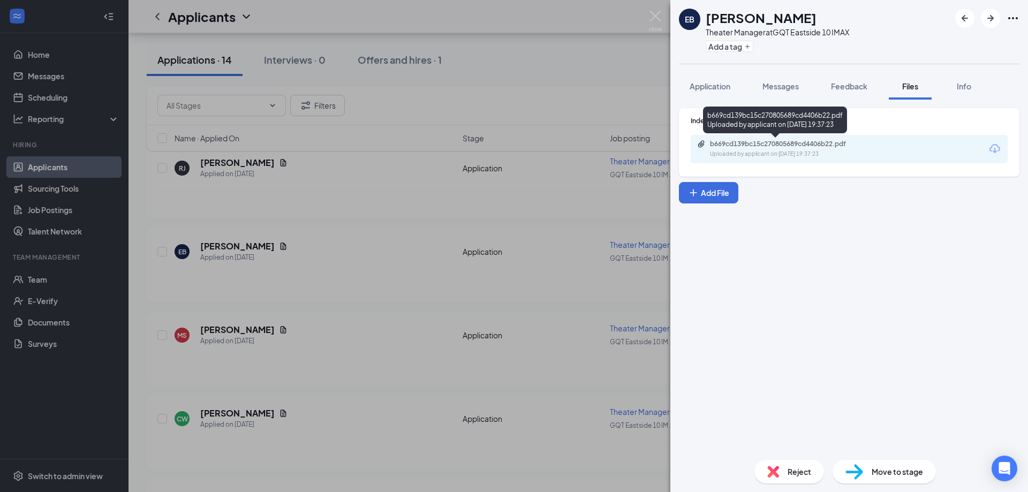
click at [781, 138] on div "b669cd139bc15c270805689cd4406b22.pdf Uploaded by applicant on Aug 25, 2025 at 1…" at bounding box center [849, 149] width 317 height 28
click at [778, 148] on div "b669cd139bc15c270805689cd4406b22.pdf Uploaded by applicant on Aug 25, 2025 at 1…" at bounding box center [784, 149] width 174 height 19
click at [653, 16] on img at bounding box center [655, 21] width 13 height 21
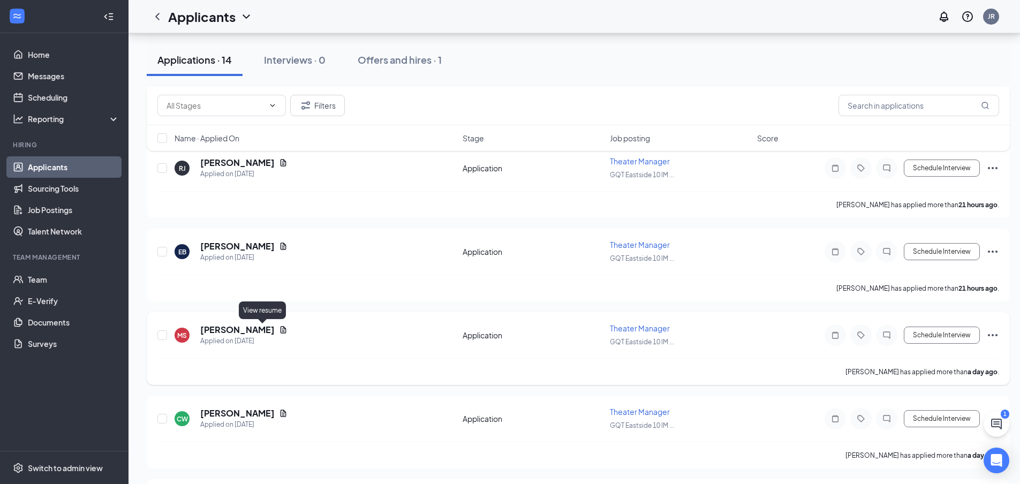
click at [279, 329] on icon "Document" at bounding box center [283, 330] width 9 height 9
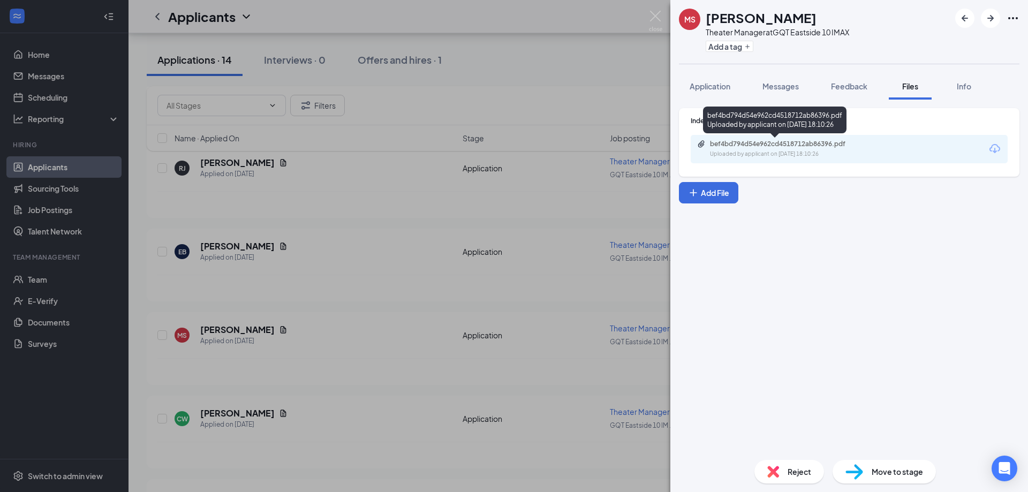
click at [779, 148] on div "bef4bd794d54e962cd4518712ab86396.pdf" at bounding box center [785, 144] width 150 height 9
click at [654, 13] on img at bounding box center [655, 21] width 13 height 21
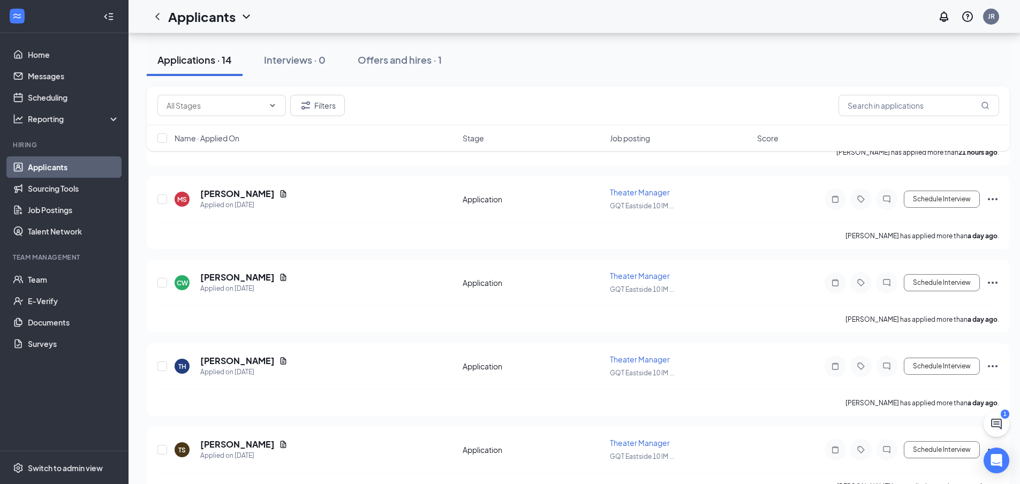
scroll to position [964, 0]
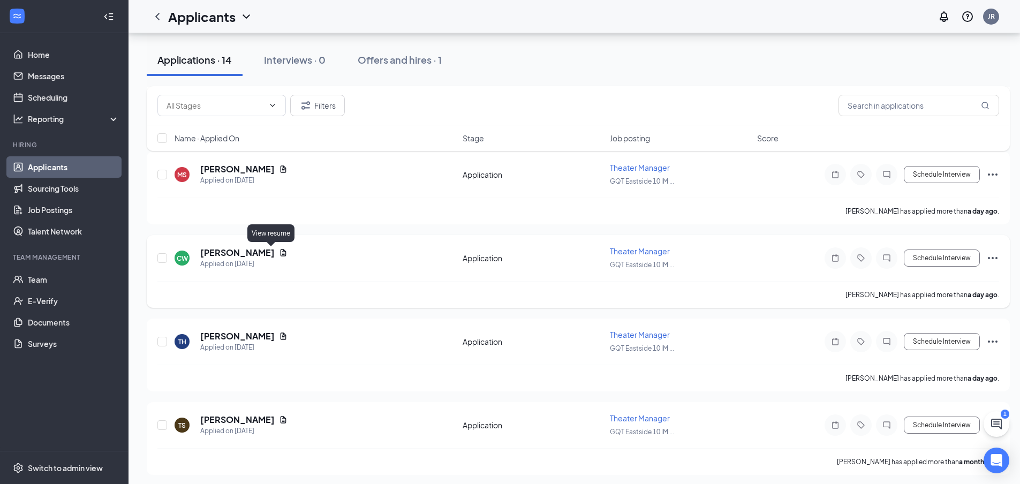
click at [279, 254] on icon "Document" at bounding box center [283, 253] width 9 height 9
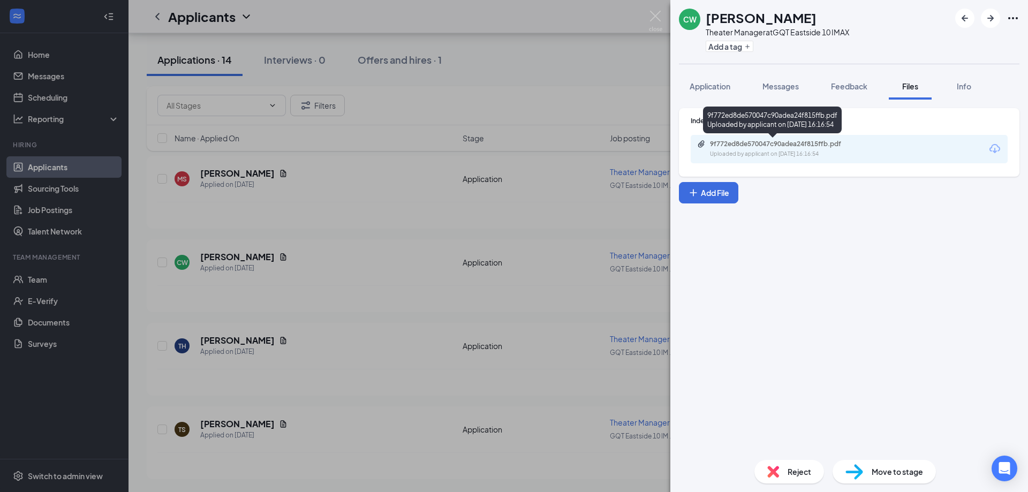
click at [784, 146] on div "9f772ed8de570047c90adea24f815ffb.pdf" at bounding box center [785, 144] width 150 height 9
click at [651, 12] on img at bounding box center [655, 21] width 13 height 21
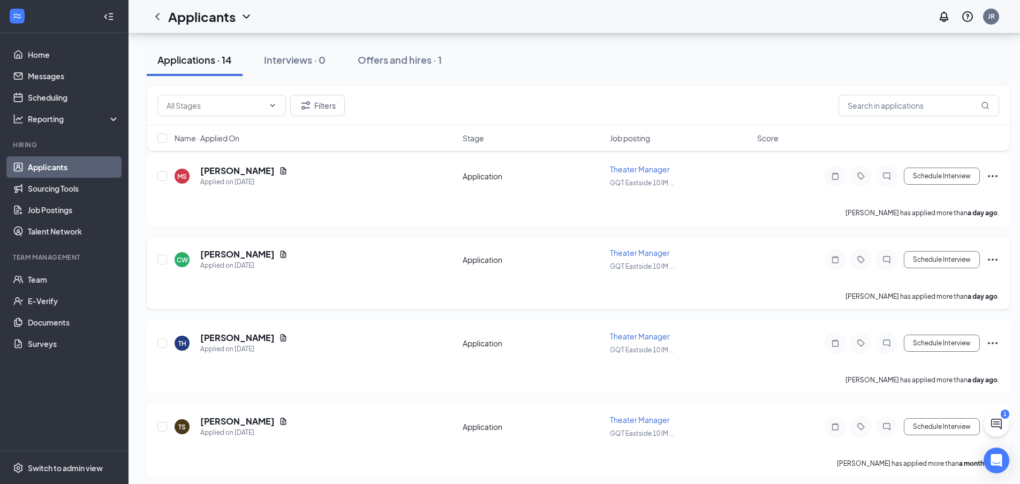
scroll to position [968, 0]
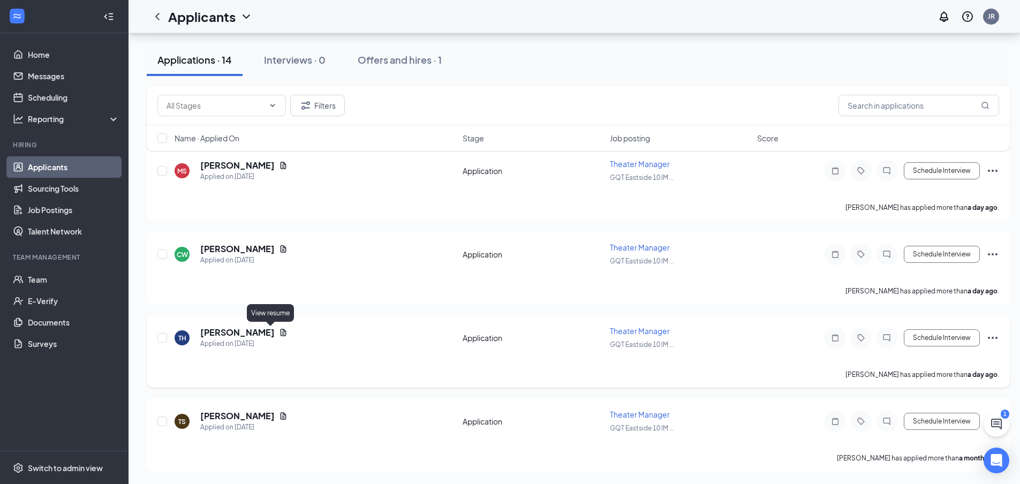
click at [281, 334] on icon "Document" at bounding box center [284, 332] width 6 height 7
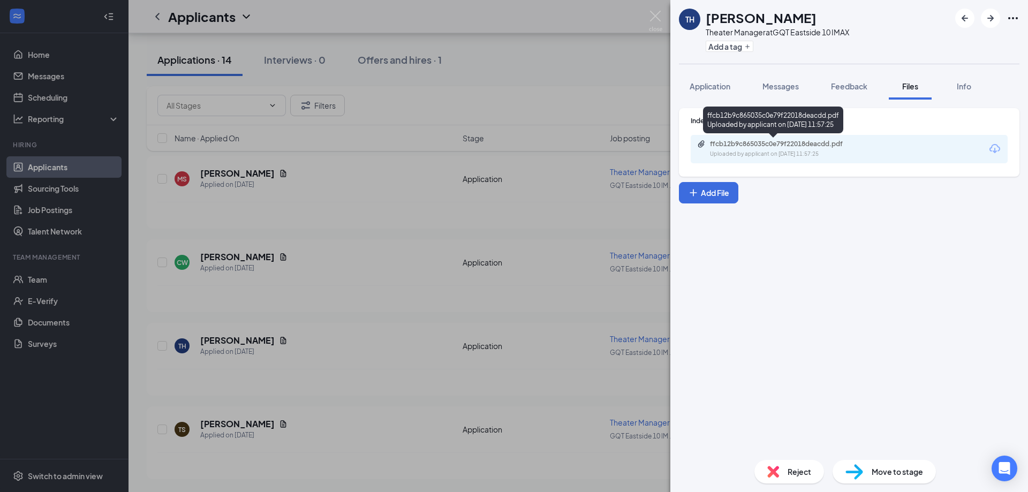
click at [797, 145] on div "ffcb12b9c865035c0e79f22018deacdd.pdf" at bounding box center [785, 144] width 150 height 9
click at [649, 17] on img at bounding box center [655, 21] width 13 height 21
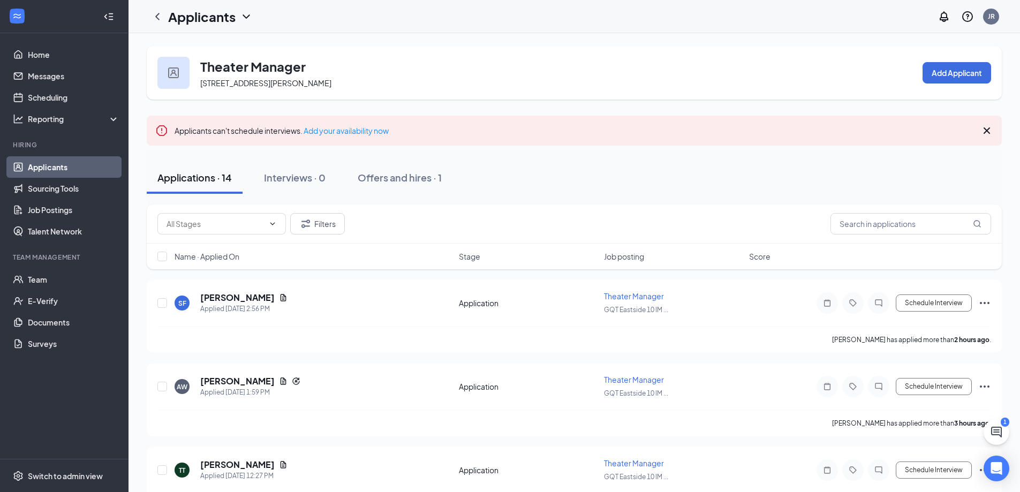
click at [991, 129] on icon "Cross" at bounding box center [987, 130] width 13 height 13
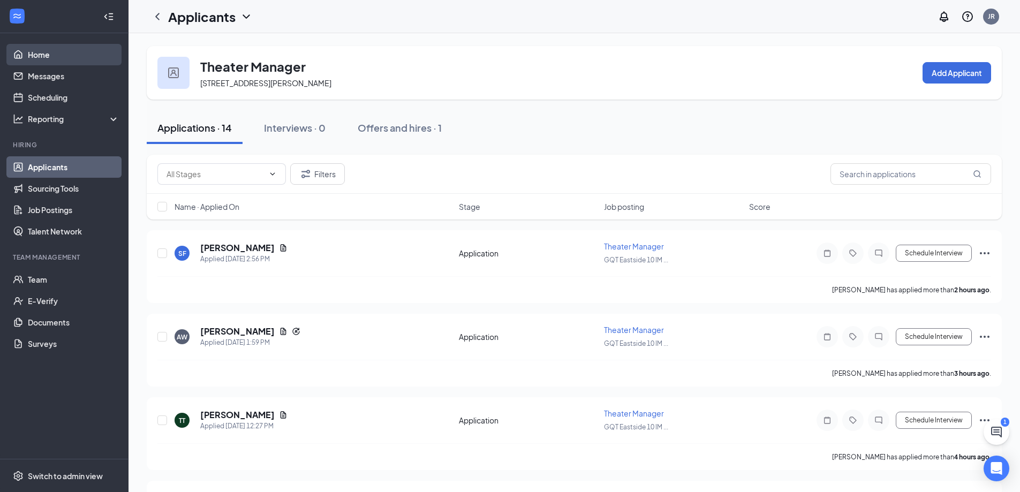
click at [67, 50] on link "Home" at bounding box center [74, 54] width 92 height 21
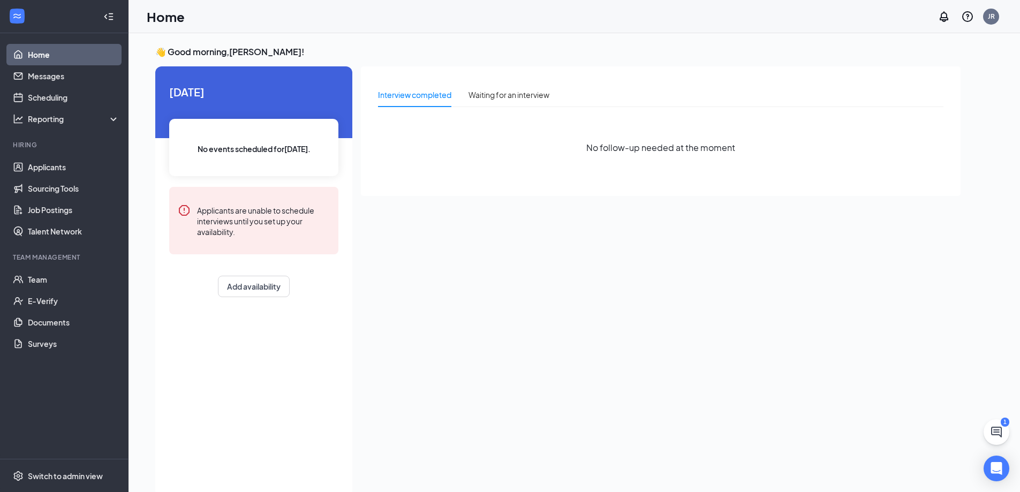
click at [691, 195] on div "Interview completed Waiting for an interview No follow-up needed at the moment" at bounding box center [661, 131] width 600 height 130
